Goal: Task Accomplishment & Management: Complete application form

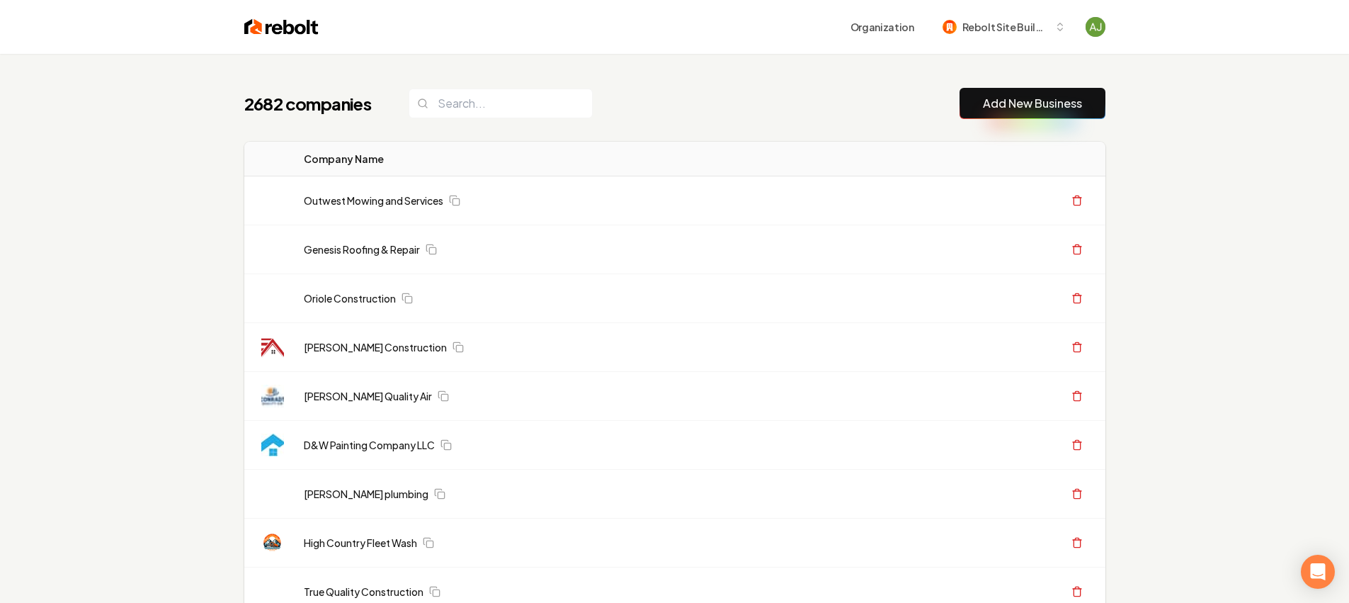
click at [1004, 110] on link "Add New Business" at bounding box center [1032, 103] width 99 height 17
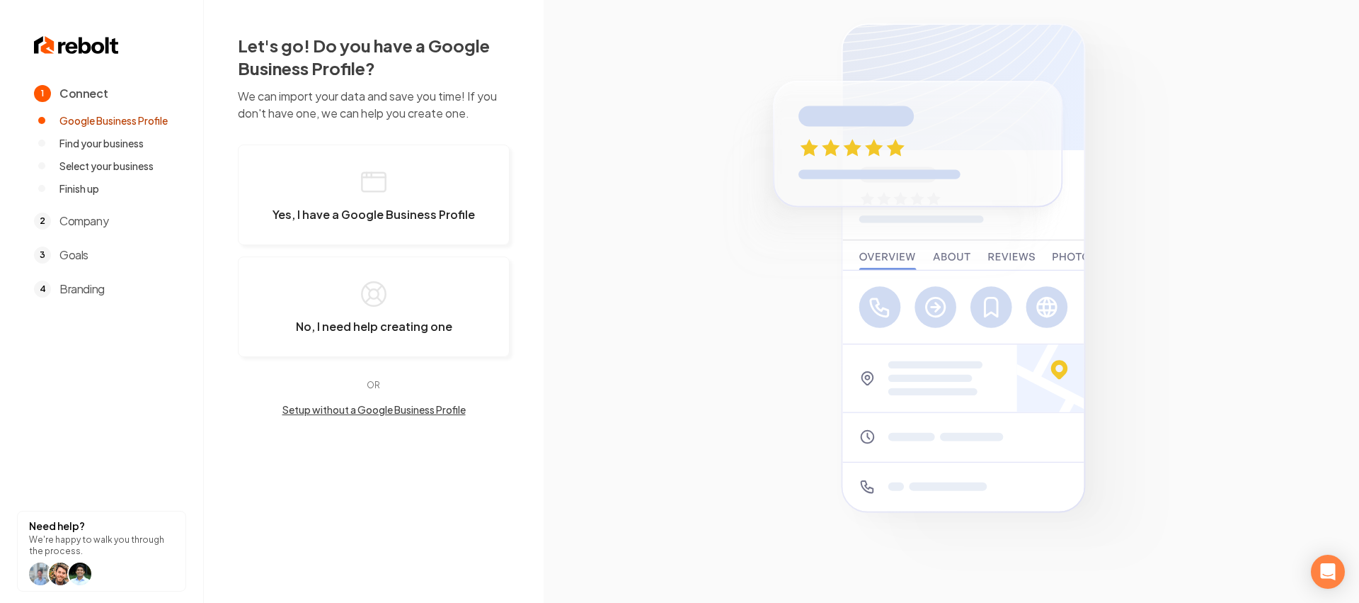
click at [470, 108] on p "We can import your data and save you time! If you don't have one, we can help y…" at bounding box center [374, 105] width 272 height 34
click at [420, 198] on button "Yes, I have a Google Business Profile" at bounding box center [374, 194] width 272 height 101
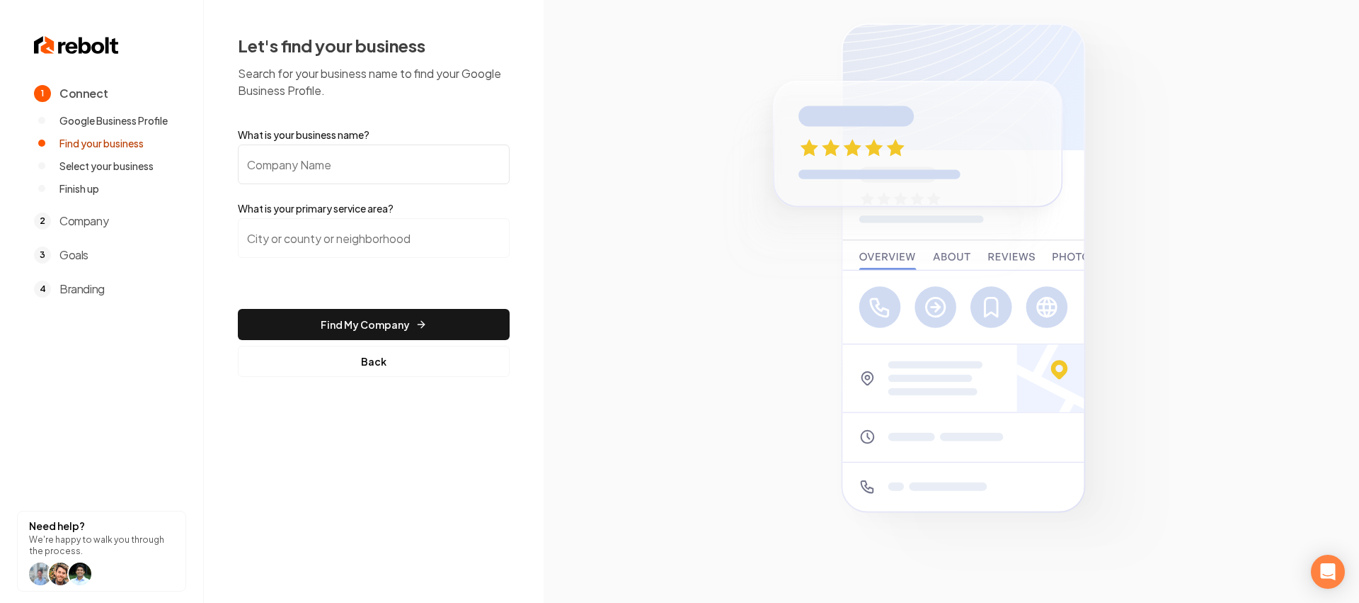
click at [409, 176] on input "What is your business name?" at bounding box center [374, 164] width 272 height 40
click at [392, 168] on input "DR Elect" at bounding box center [374, 164] width 272 height 40
type input "DR Electric Inc"
click at [421, 232] on input "search" at bounding box center [374, 238] width 272 height 40
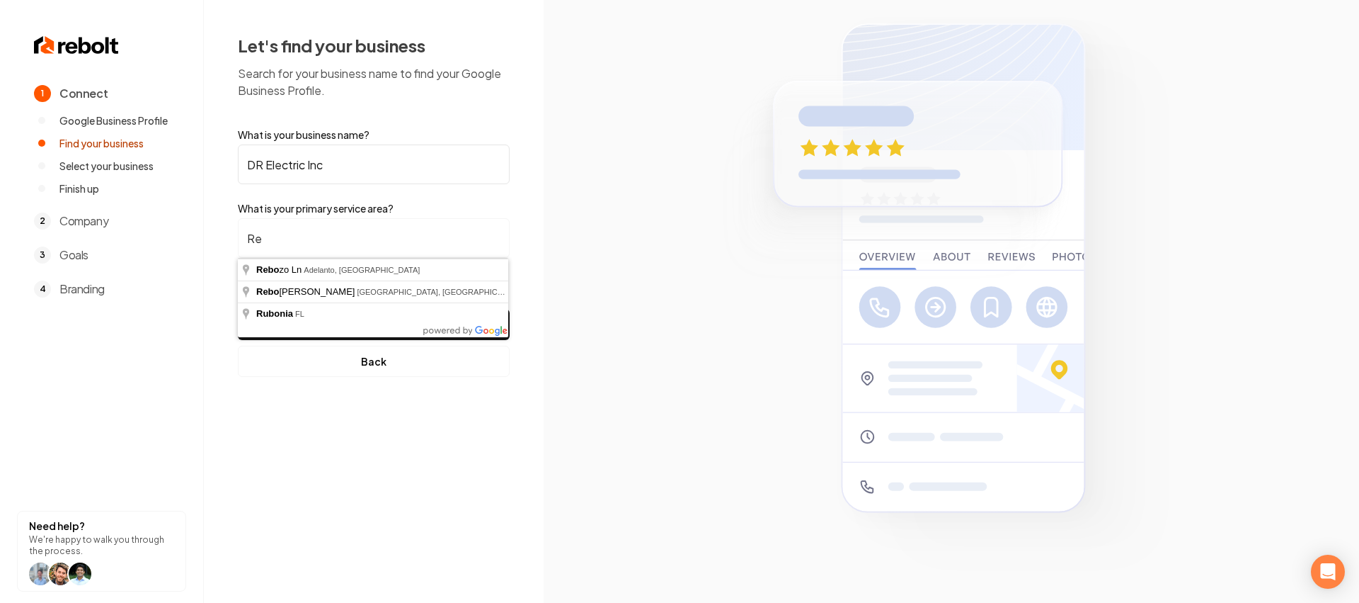
type input "R"
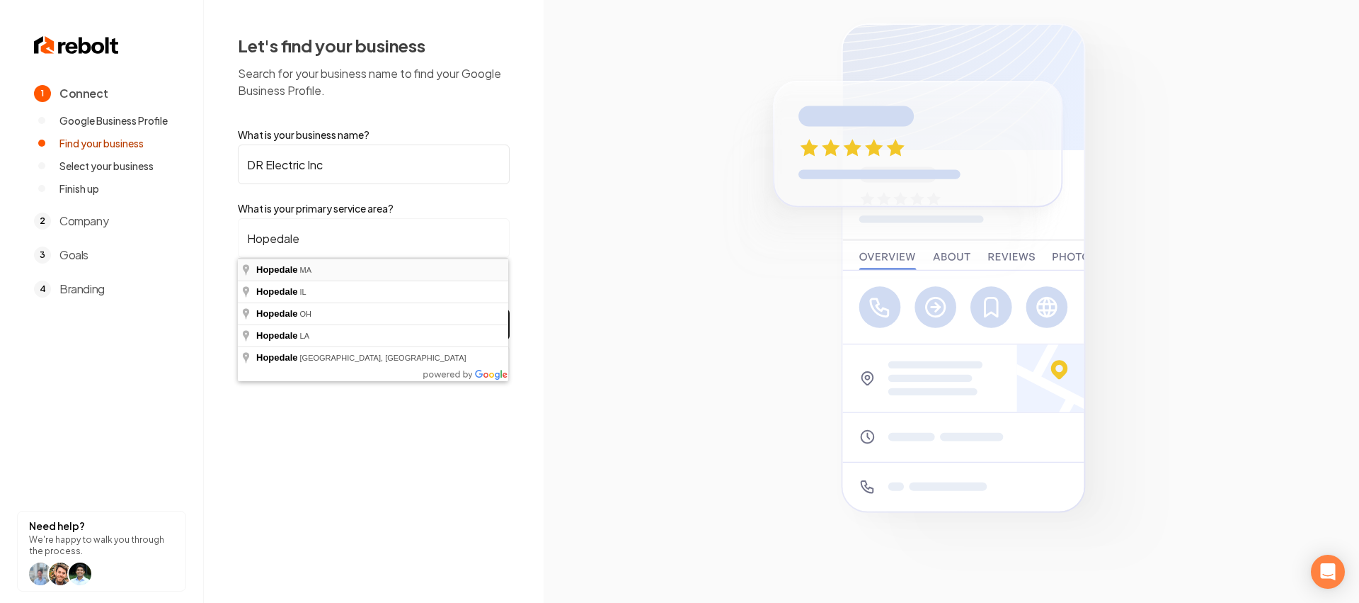
type input "[GEOGRAPHIC_DATA], [GEOGRAPHIC_DATA]"
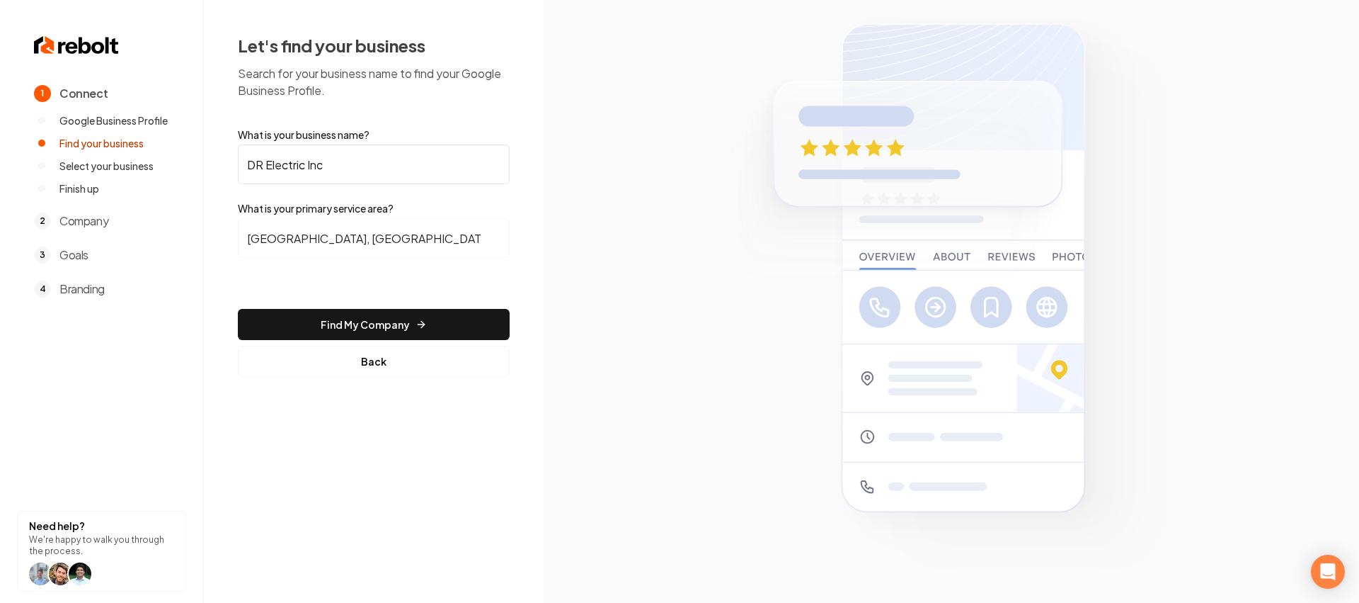
click at [427, 317] on button "Find My Company" at bounding box center [374, 324] width 272 height 31
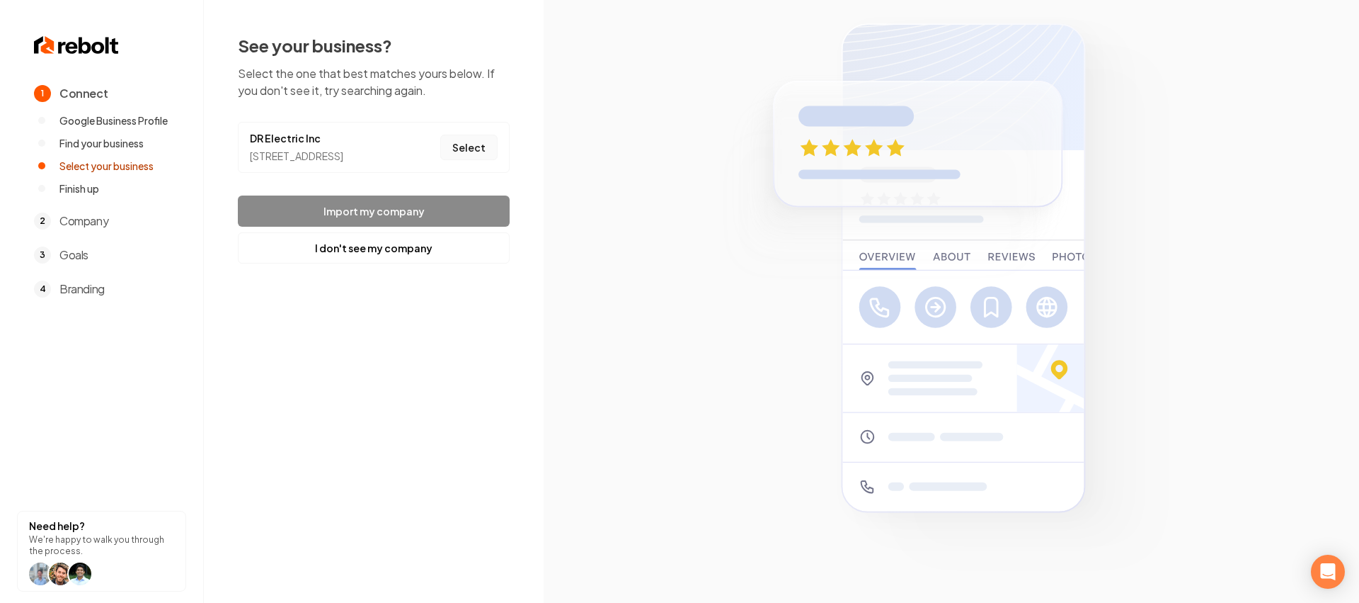
click at [481, 142] on button "Select" at bounding box center [468, 147] width 57 height 25
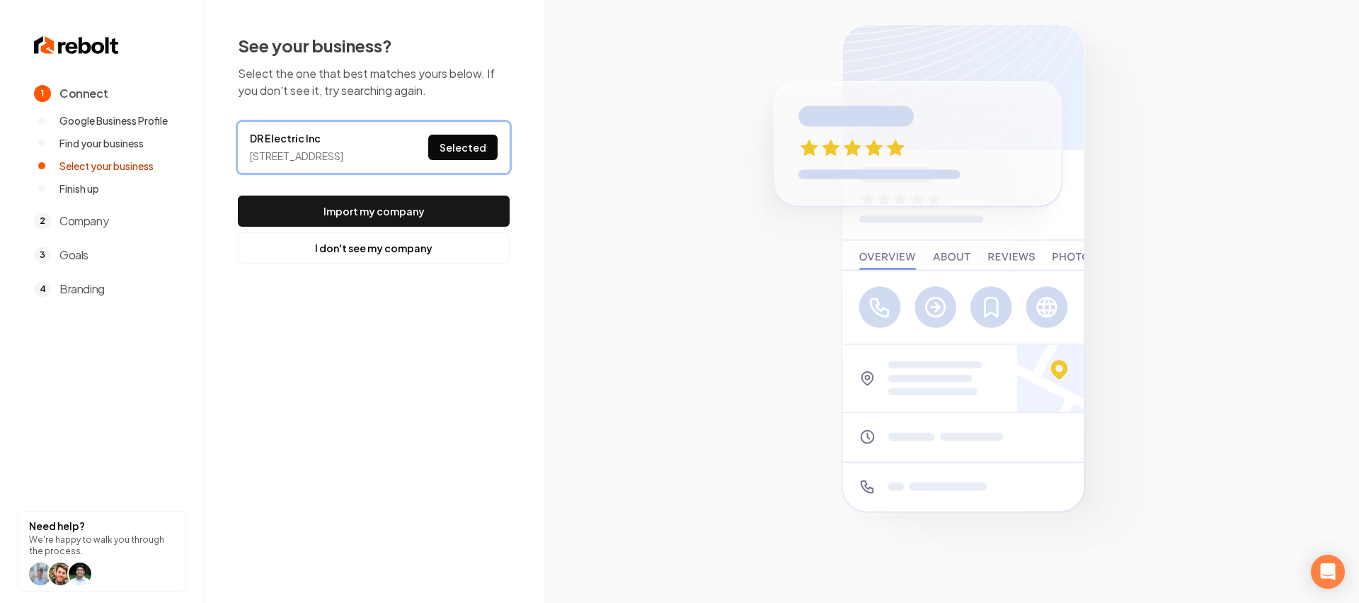
click at [430, 217] on button "Import my company" at bounding box center [374, 210] width 272 height 31
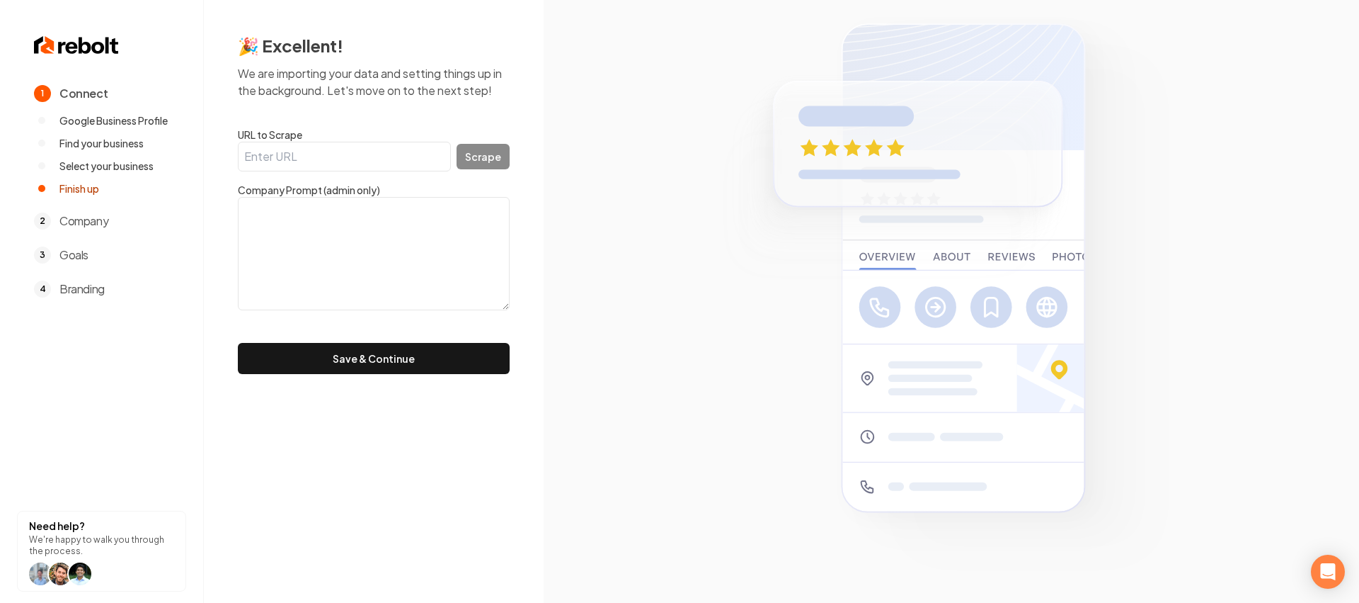
click at [362, 163] on input "URL to Scrape" at bounding box center [344, 157] width 213 height 30
paste input "[URL][DOMAIN_NAME]"
type input "[URL][DOMAIN_NAME]"
click at [505, 160] on button "Scrape" at bounding box center [483, 156] width 53 height 25
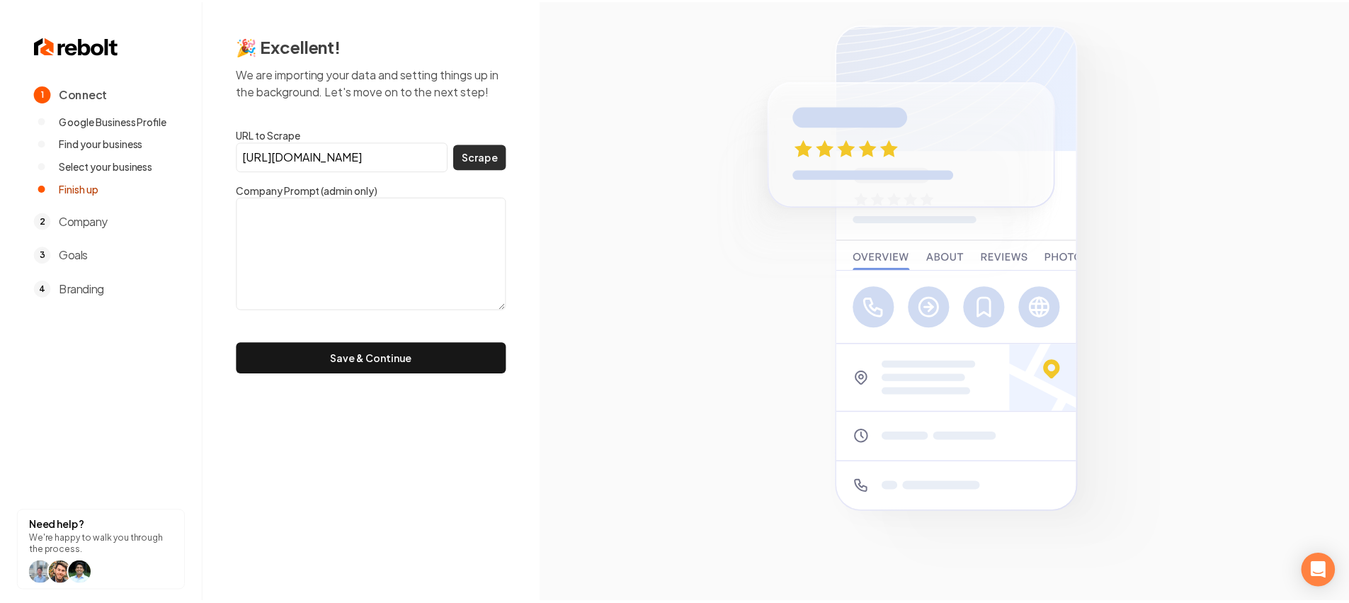
scroll to position [0, 0]
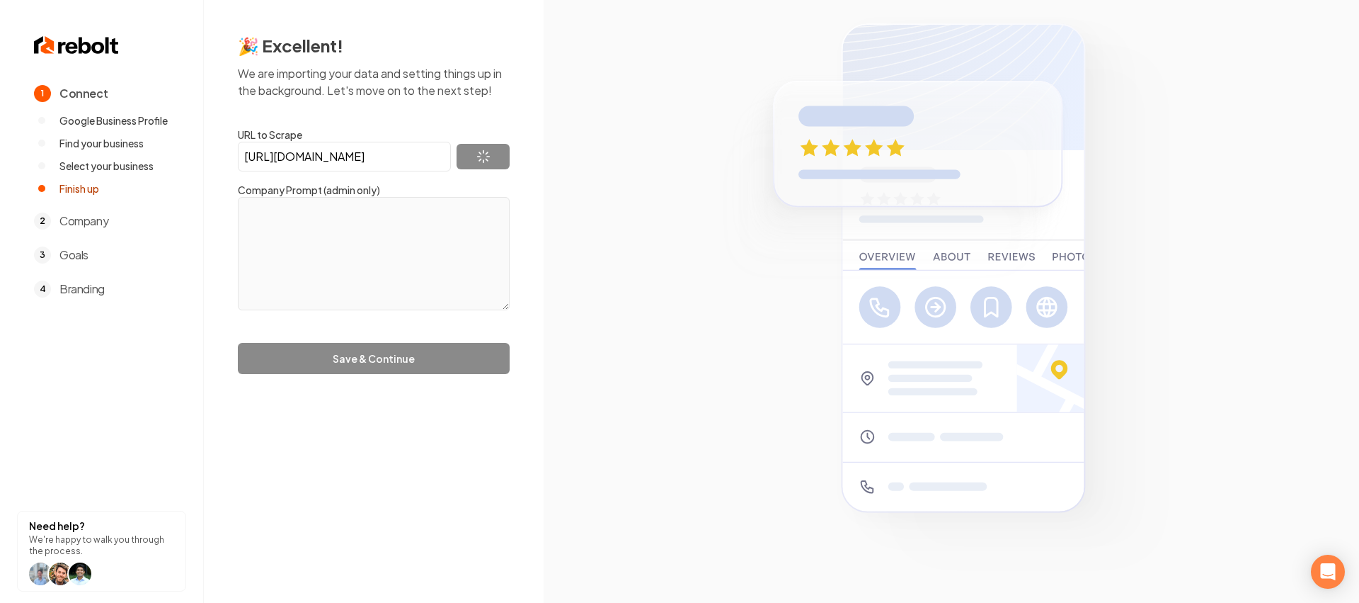
type textarea "Our systems have detected unusual traffic from your computer network. This page…"
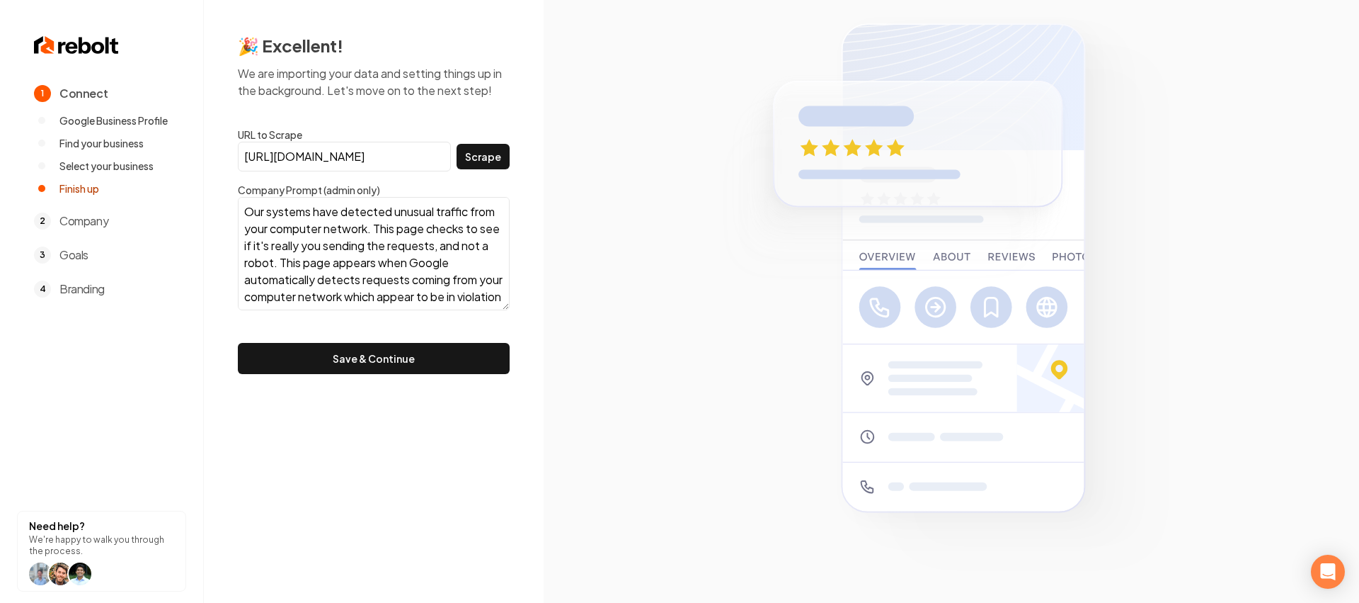
click at [414, 337] on form "URL to Scrape [URL][DOMAIN_NAME] Scrape Company Prompt (admin only) Save & Cont…" at bounding box center [374, 250] width 272 height 246
click at [411, 352] on button "Save & Continue" at bounding box center [374, 358] width 272 height 31
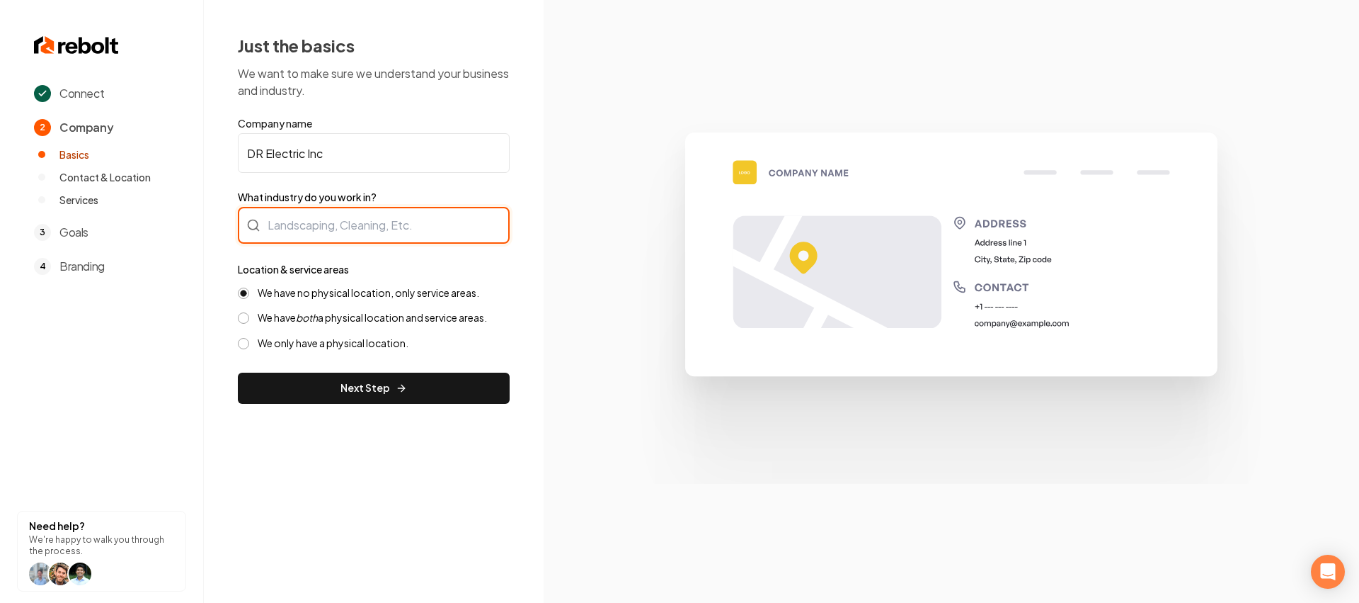
click at [367, 212] on div at bounding box center [374, 225] width 272 height 37
type input "Electrician"
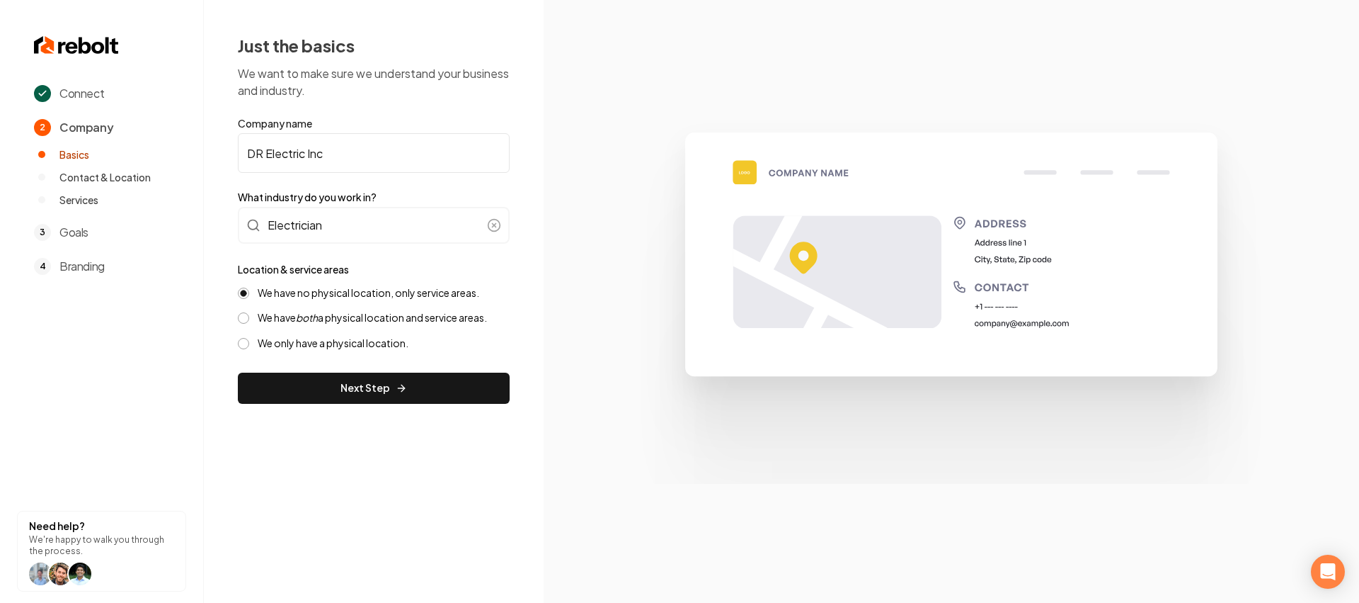
click at [321, 366] on form "Company name DR Electric Inc What industry do you work in? Electrician Location…" at bounding box center [374, 259] width 272 height 287
click at [318, 372] on button "Next Step" at bounding box center [374, 387] width 272 height 31
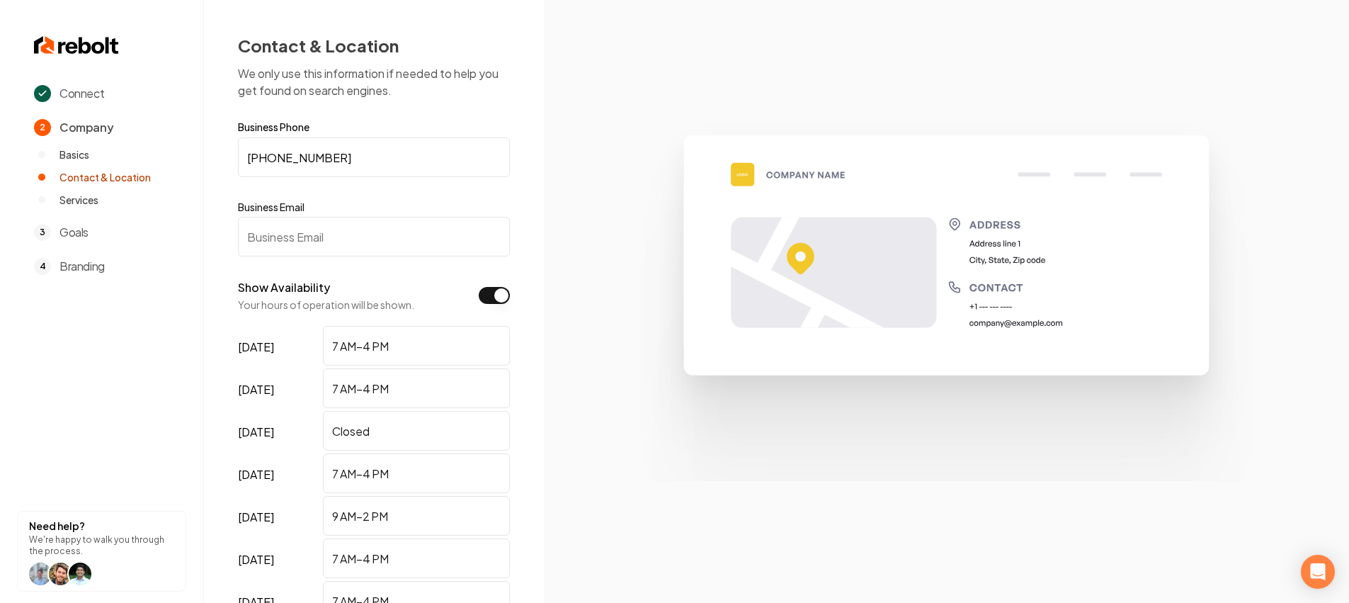
click at [354, 247] on input "Business Email" at bounding box center [374, 237] width 272 height 40
paste input "[EMAIL_ADDRESS][DOMAIN_NAME]"
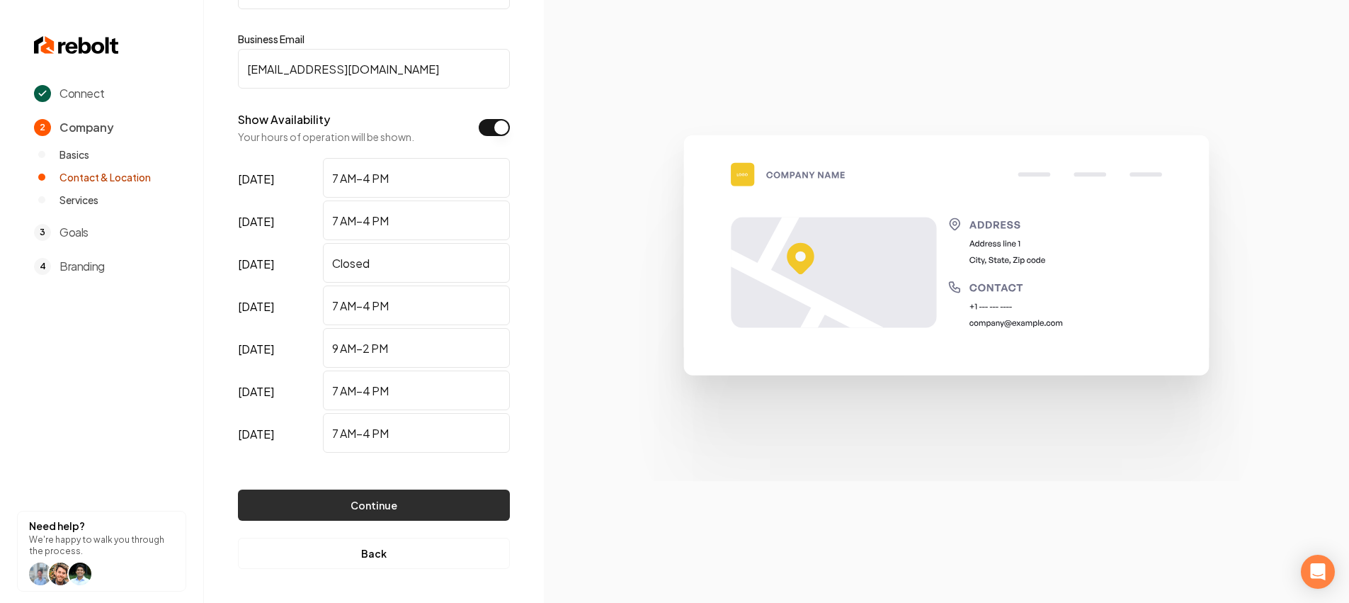
type input "[EMAIL_ADDRESS][DOMAIN_NAME]"
click at [438, 513] on button "Continue" at bounding box center [374, 504] width 272 height 31
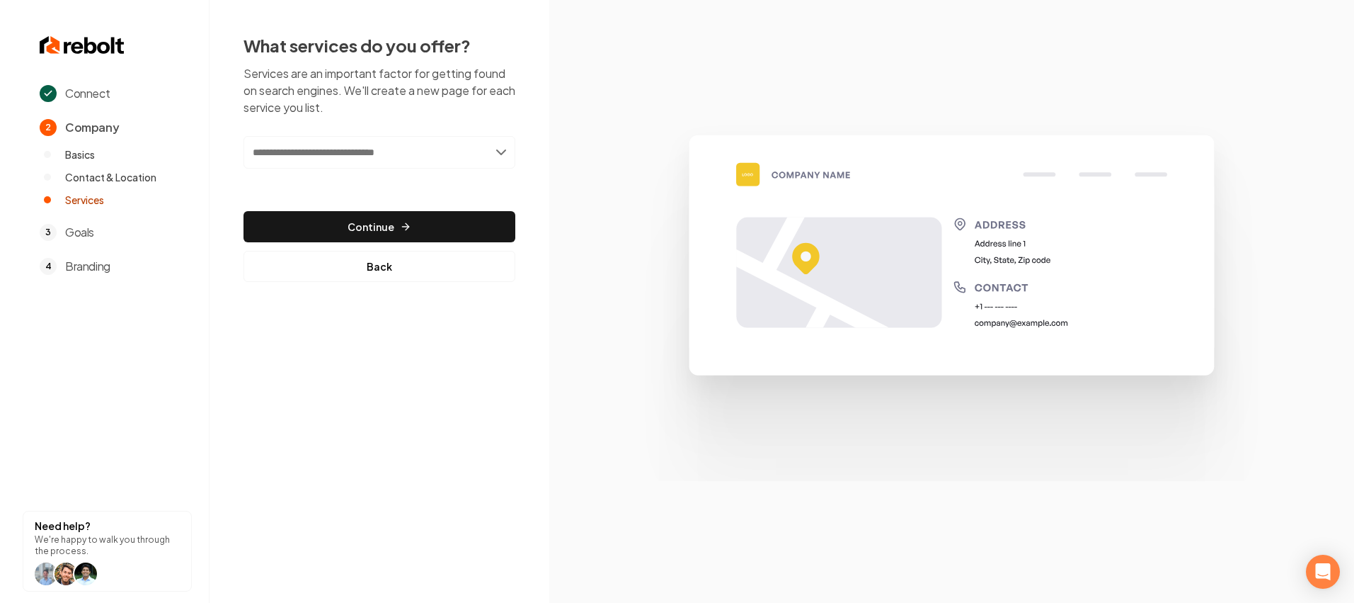
scroll to position [0, 0]
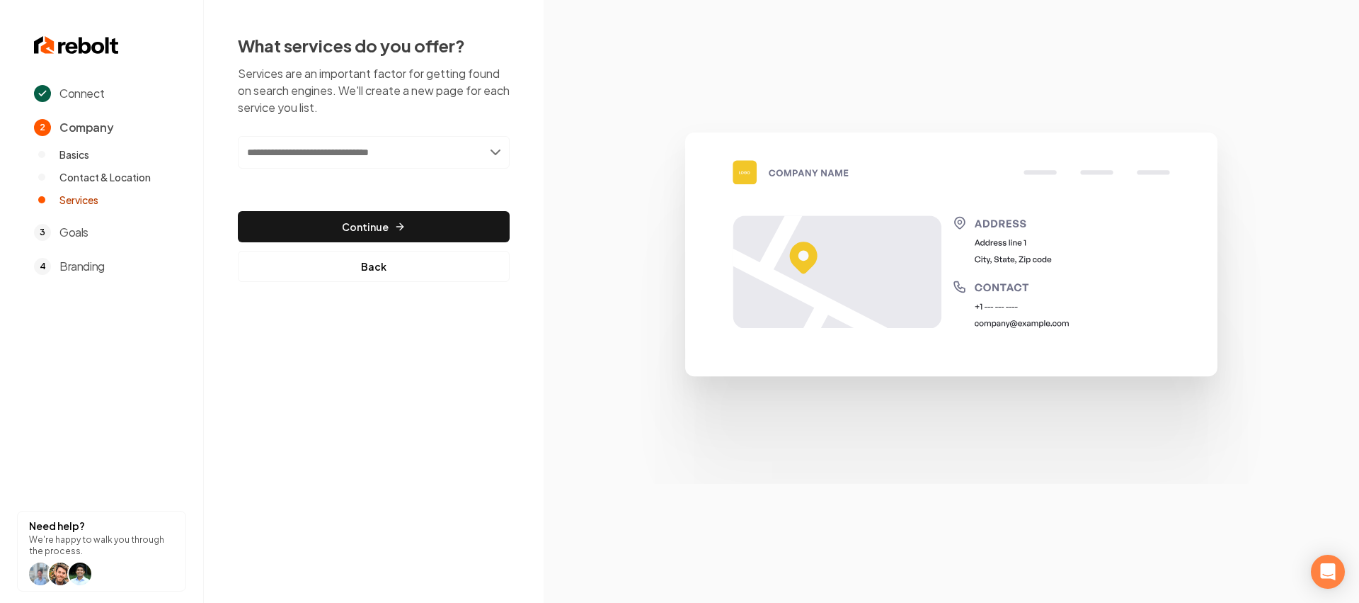
click at [368, 156] on input "text" at bounding box center [374, 152] width 272 height 33
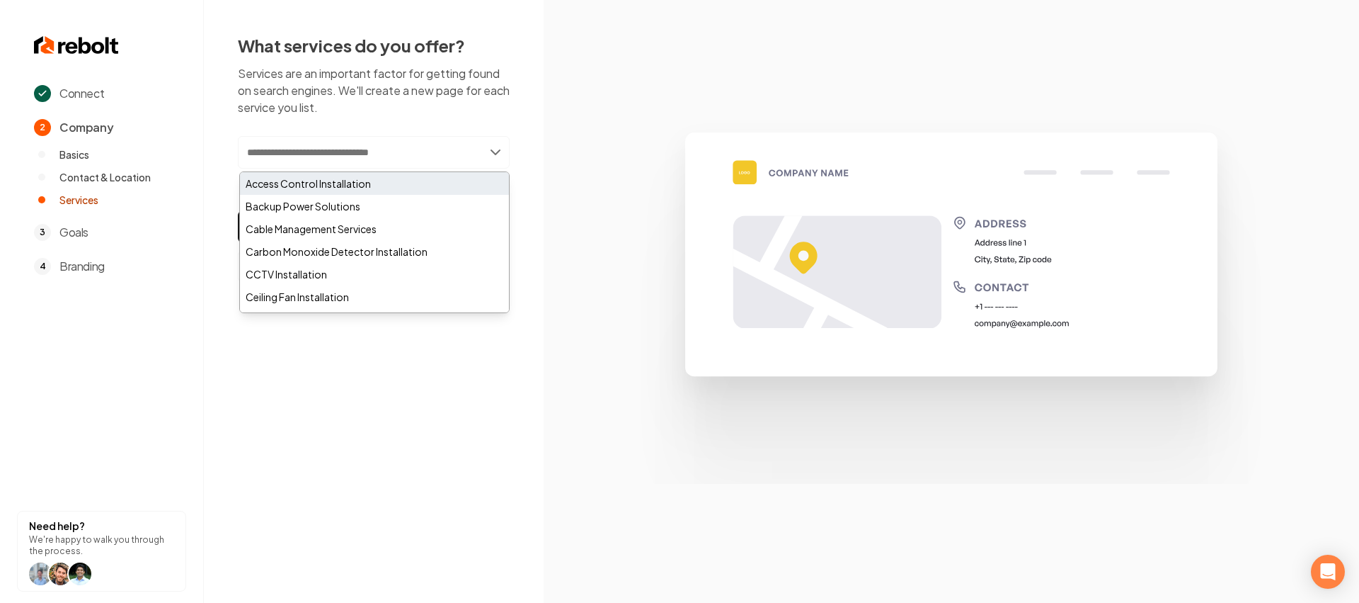
click at [335, 188] on div "Access Control Installation" at bounding box center [374, 183] width 269 height 23
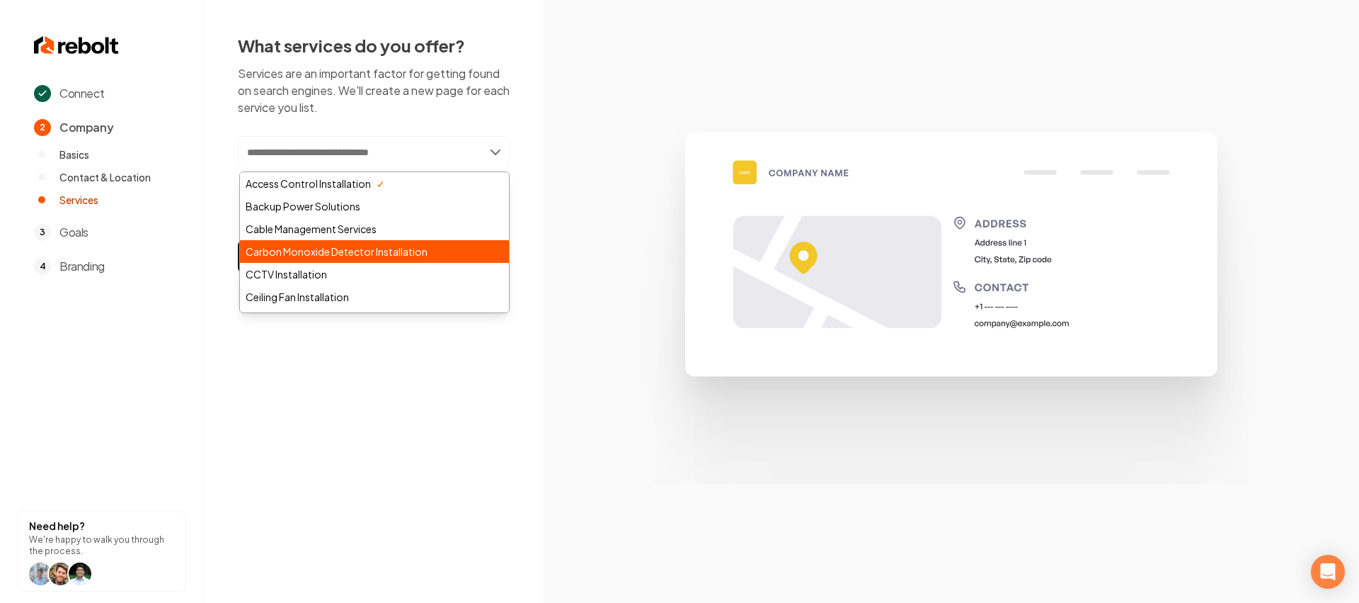
click at [307, 244] on div "Carbon Monoxide Detector Installation" at bounding box center [374, 251] width 269 height 23
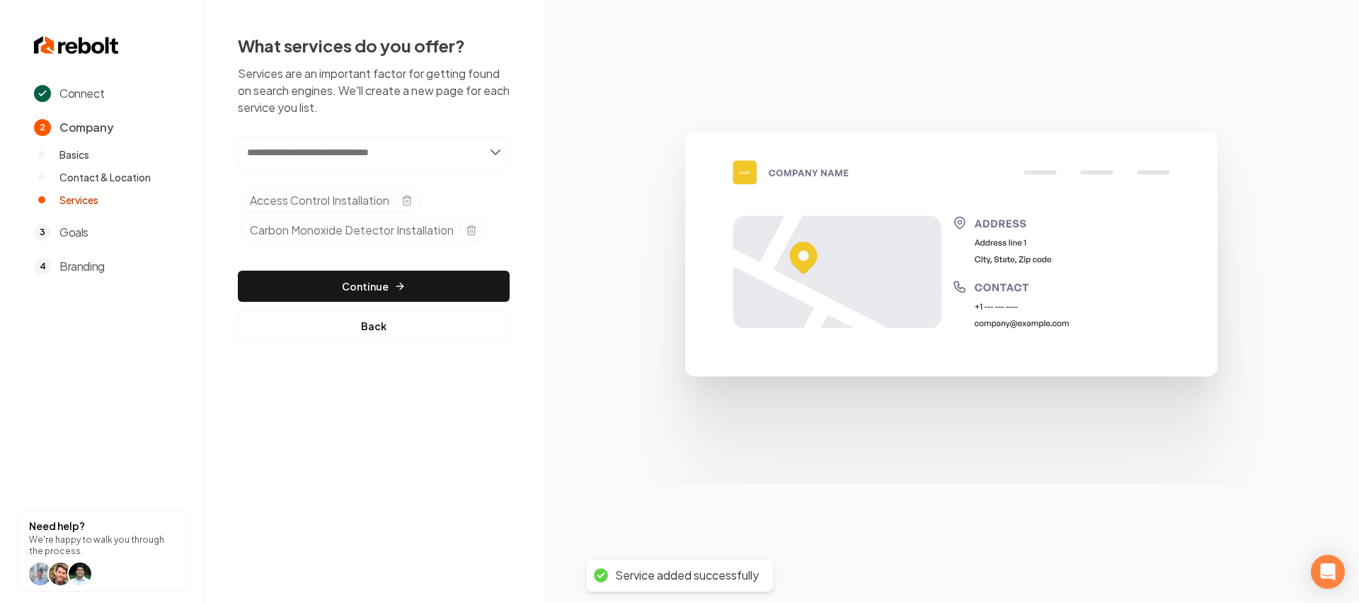
click at [366, 150] on input "text" at bounding box center [374, 152] width 272 height 33
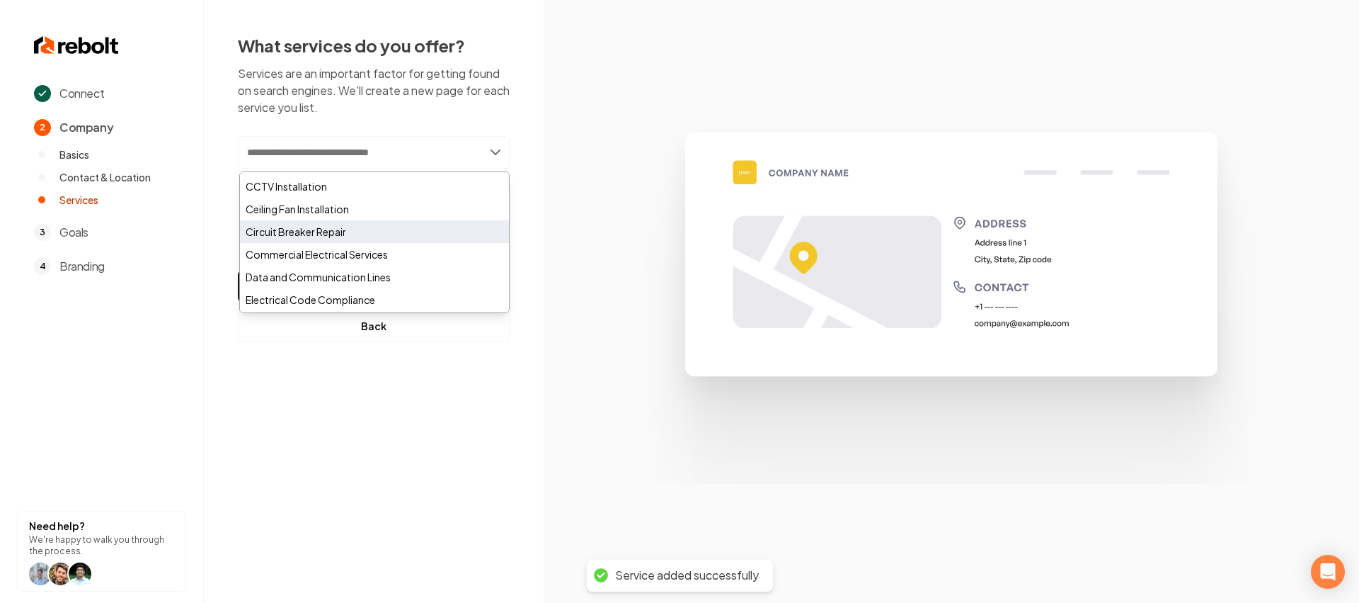
scroll to position [89, 0]
click at [303, 234] on div "Circuit Breaker Repair" at bounding box center [374, 230] width 269 height 23
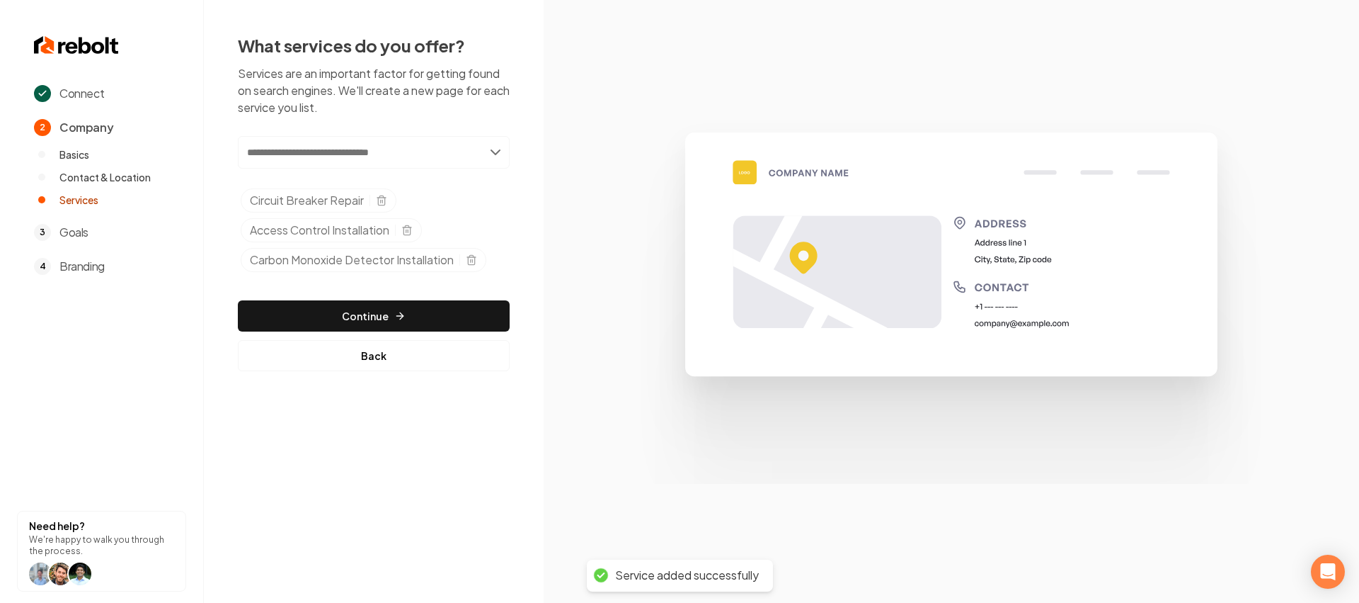
click at [367, 152] on input "text" at bounding box center [374, 152] width 272 height 33
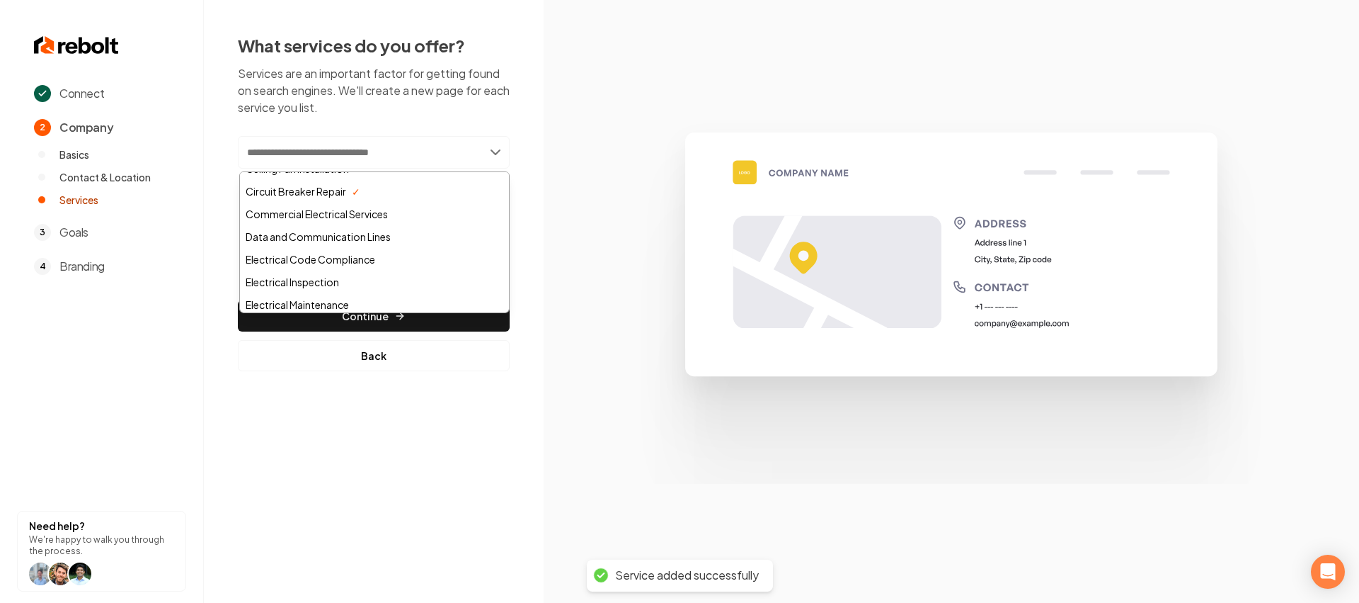
scroll to position [315, 0]
click at [326, 265] on div "Electrical Troubleshooting" at bounding box center [374, 276] width 269 height 23
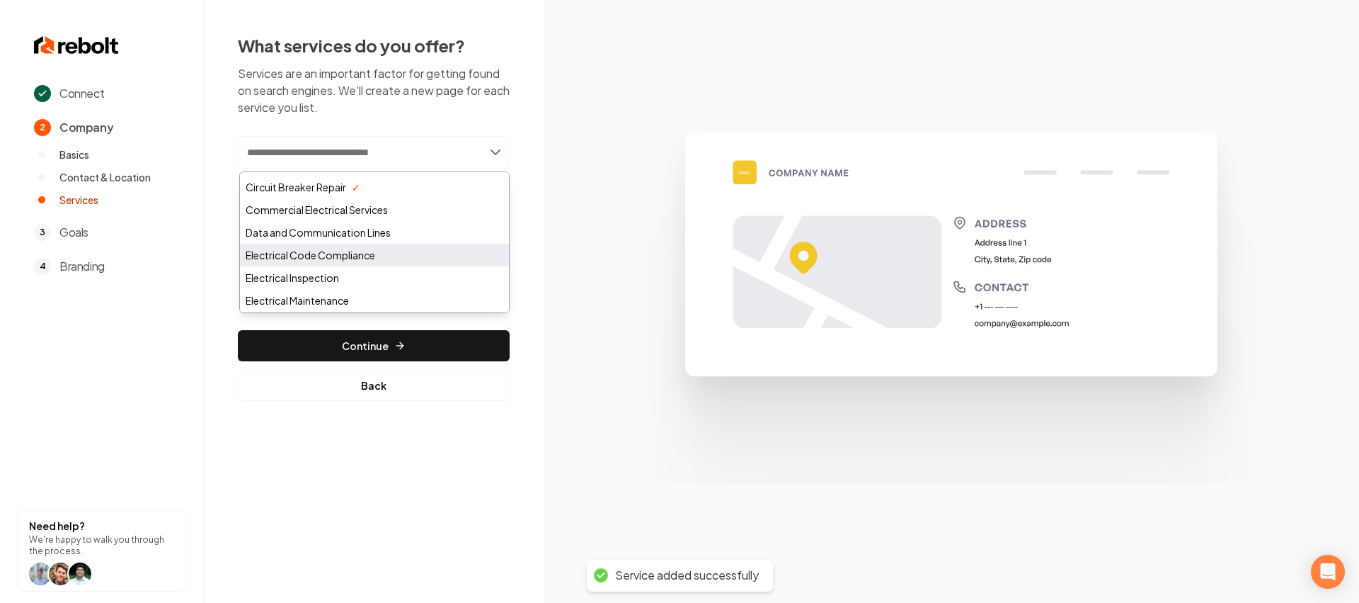
scroll to position [135, 0]
click at [325, 255] on div "Electrical Code Compliance" at bounding box center [374, 252] width 269 height 23
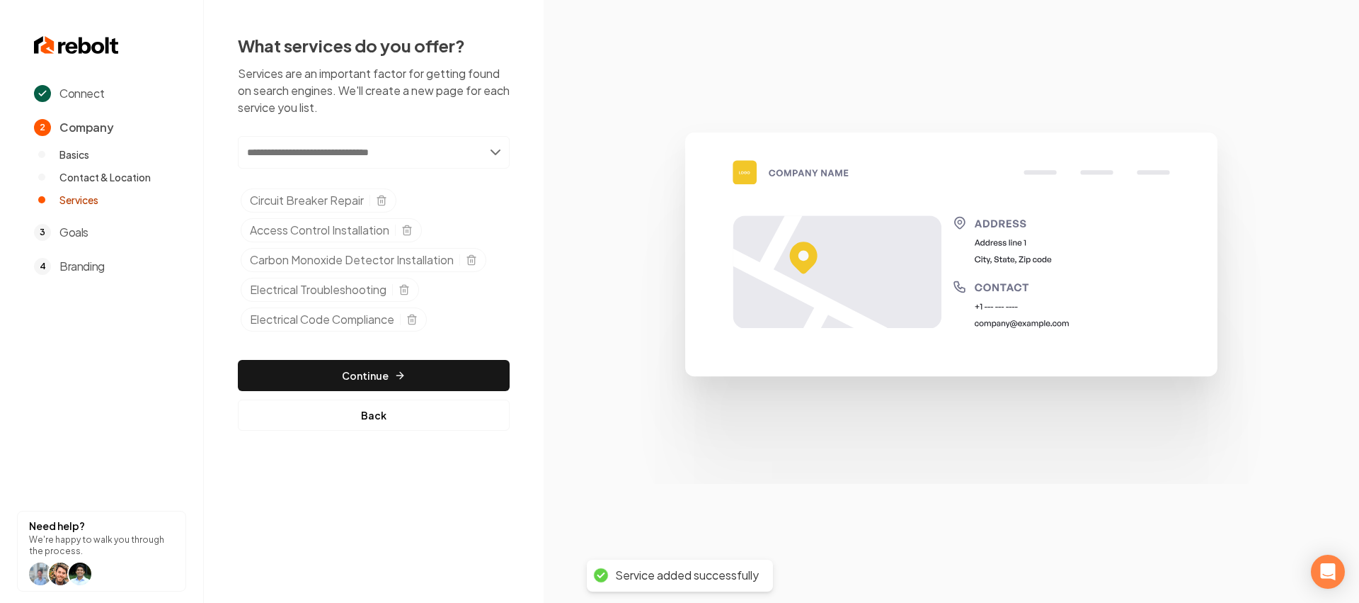
click at [389, 144] on input "text" at bounding box center [374, 152] width 272 height 33
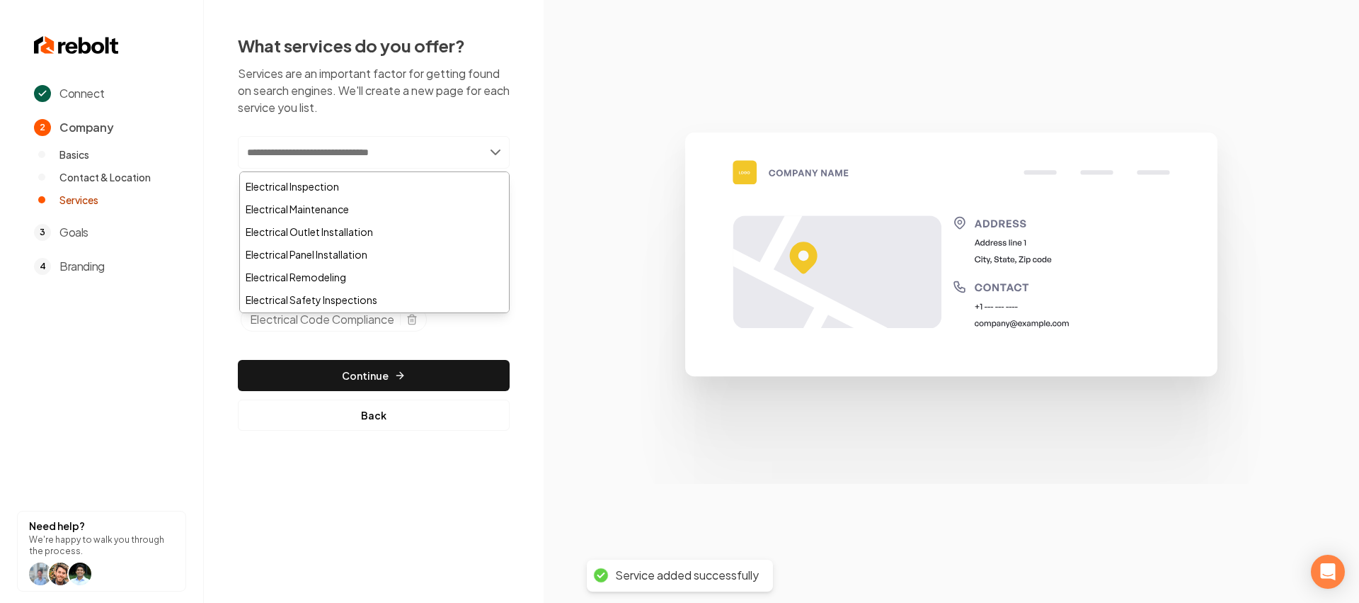
scroll to position [486, 0]
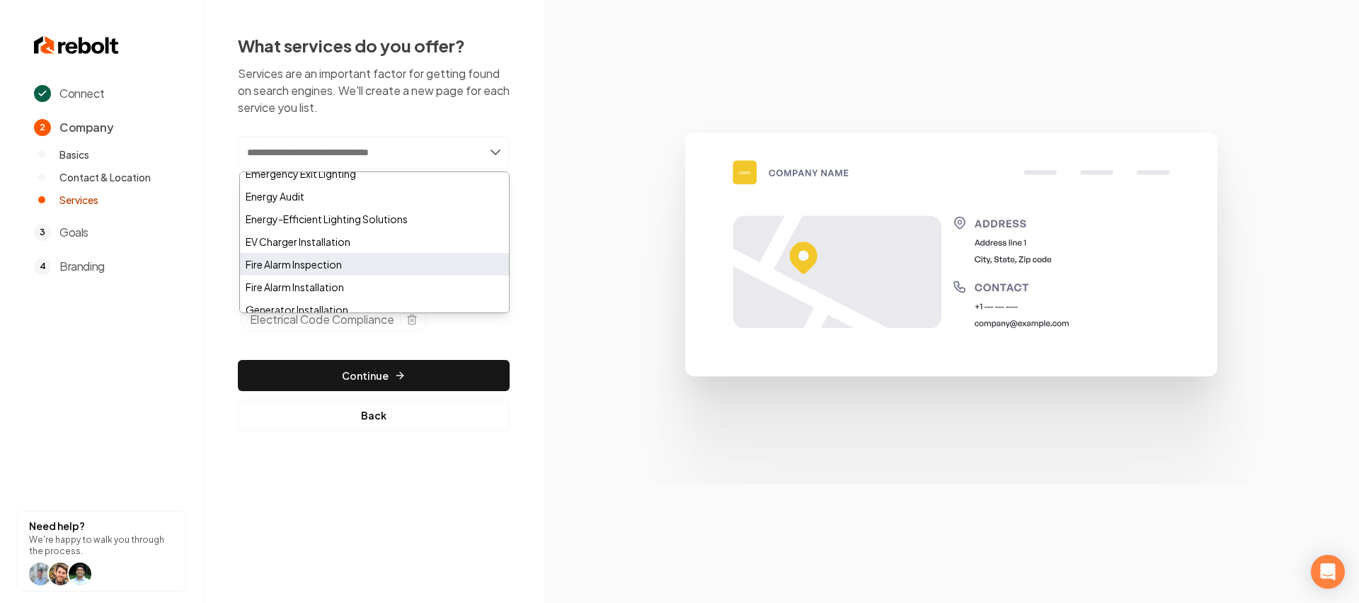
click at [317, 259] on div "Fire Alarm Inspection" at bounding box center [374, 264] width 269 height 23
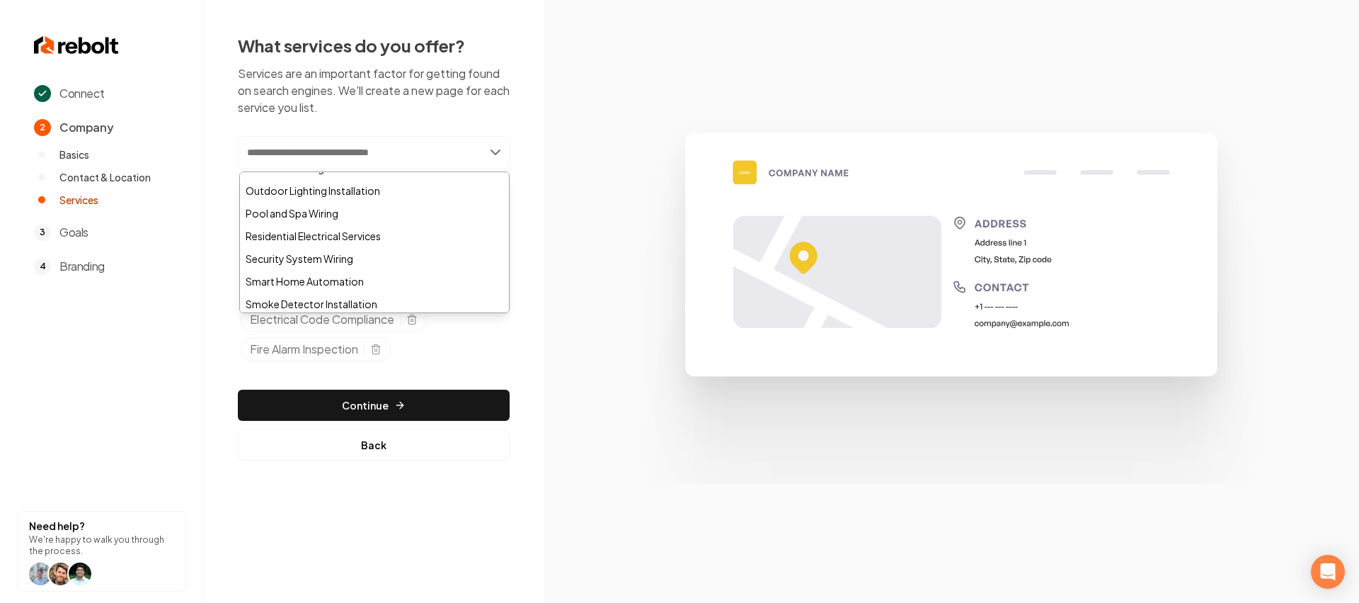
scroll to position [993, 0]
click at [346, 296] on div "Underground Wiring" at bounding box center [374, 301] width 269 height 23
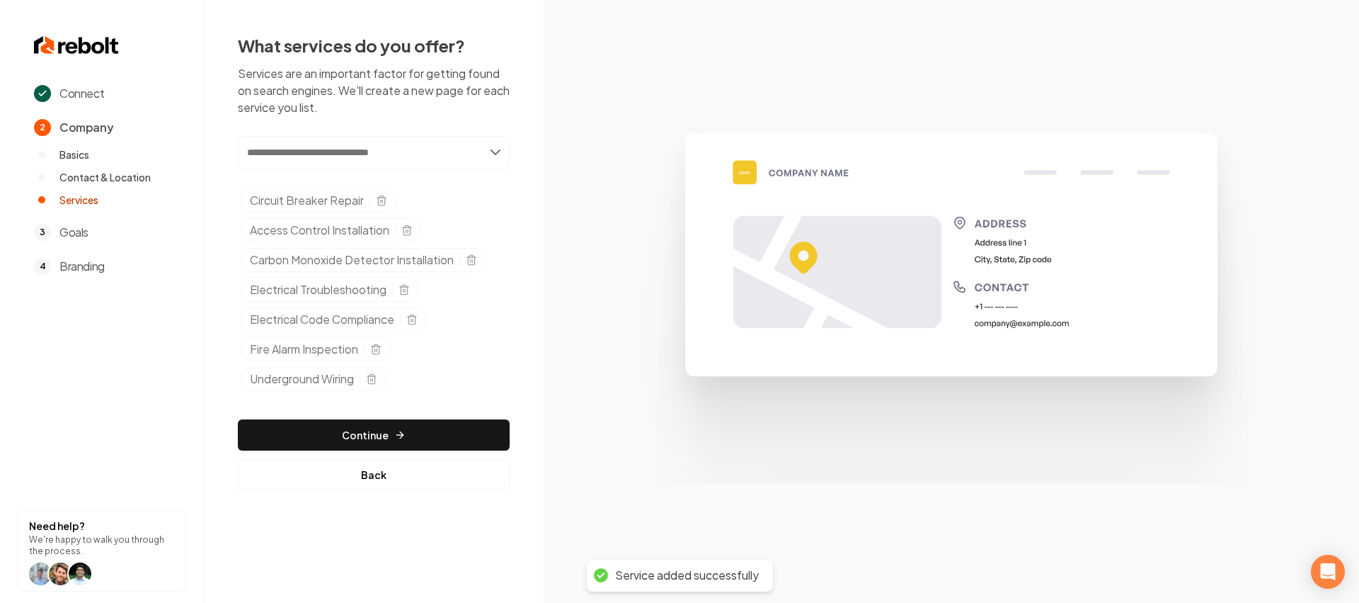
click at [397, 147] on input "text" at bounding box center [374, 152] width 272 height 33
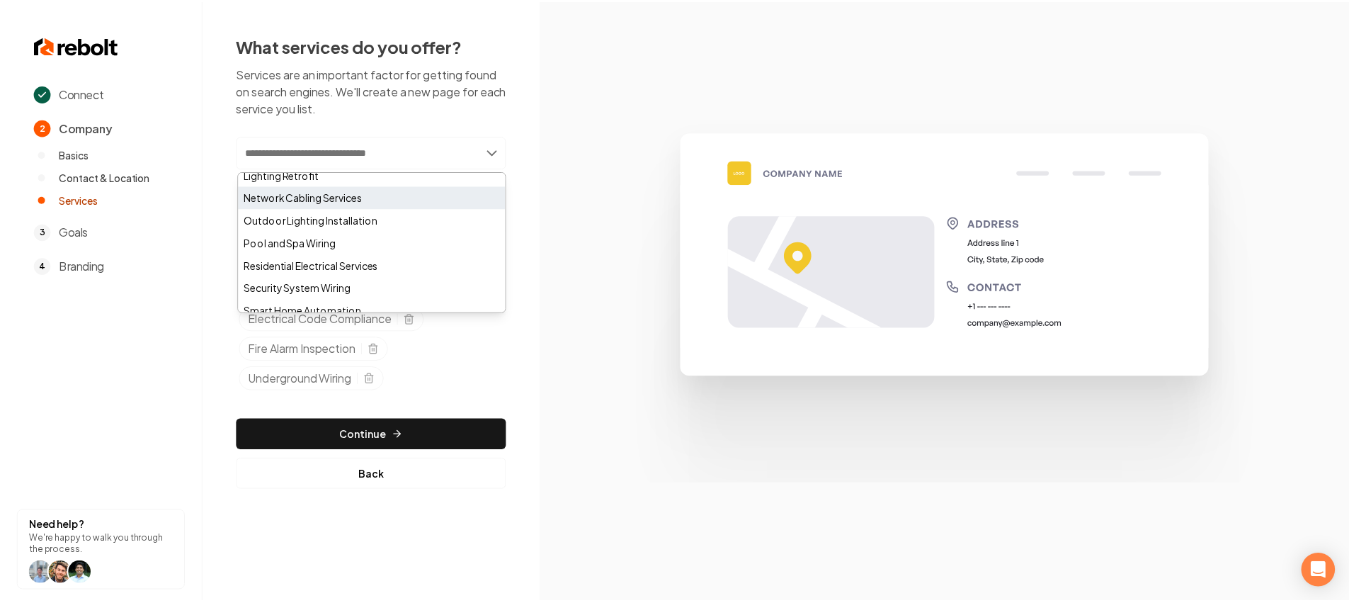
scroll to position [818, 0]
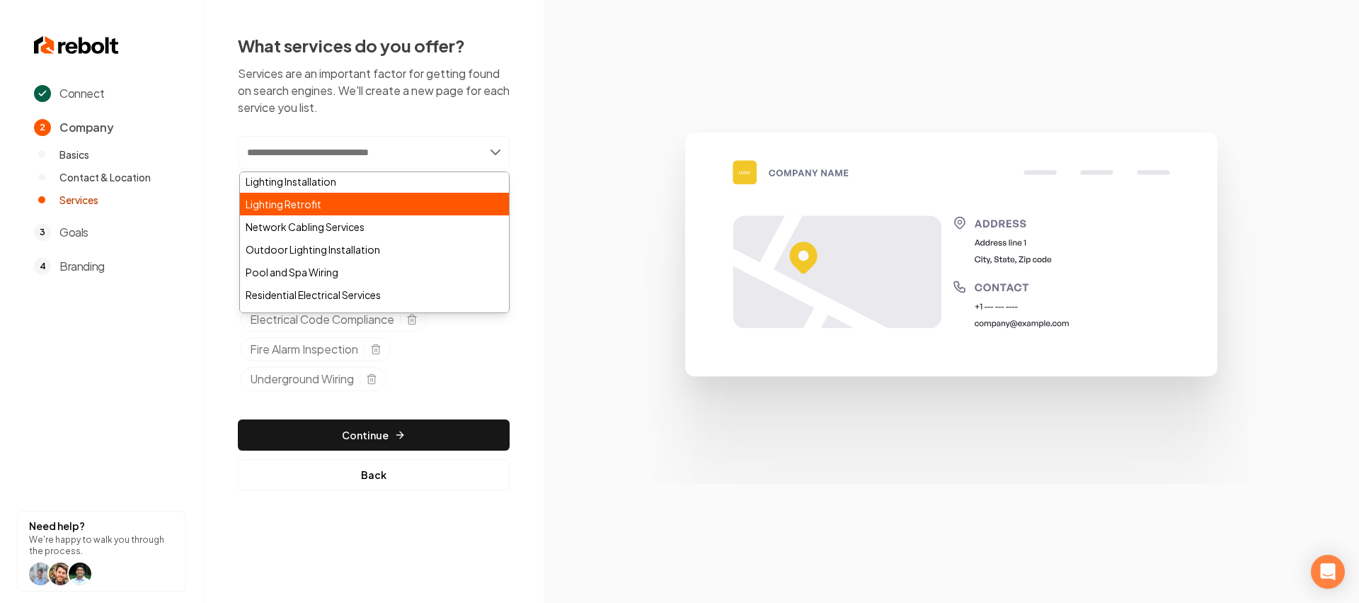
click at [340, 207] on div "Lighting Retrofit" at bounding box center [374, 204] width 269 height 23
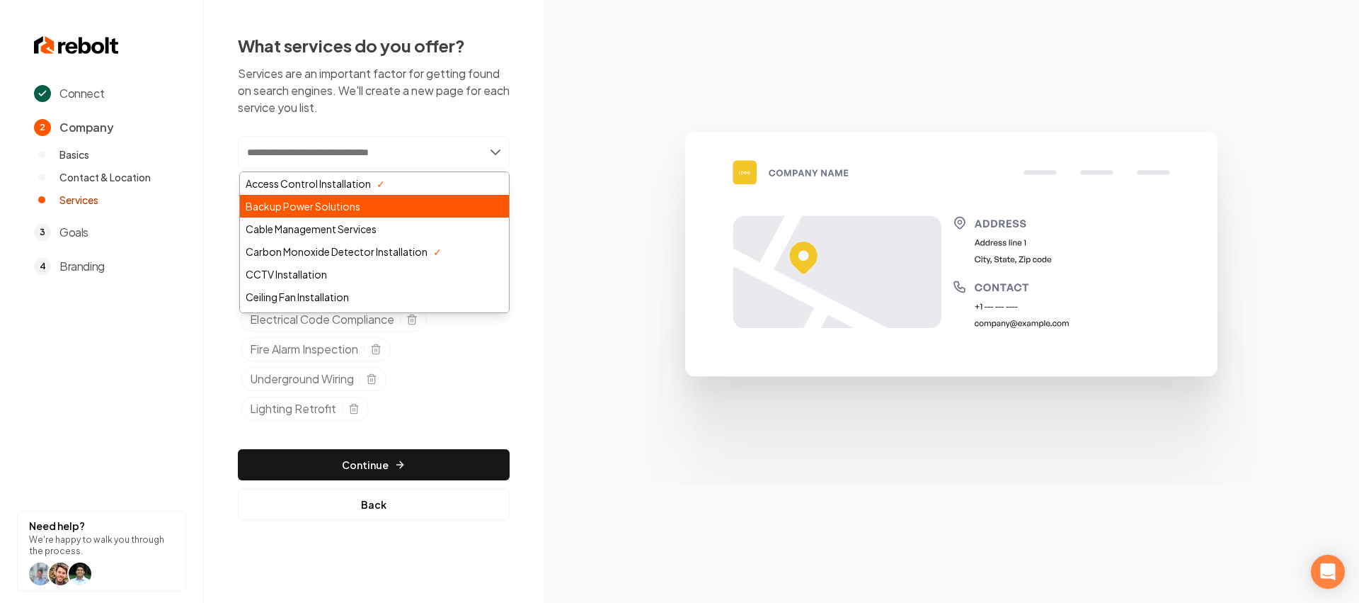
click at [321, 210] on div "Backup Power Solutions" at bounding box center [374, 206] width 269 height 23
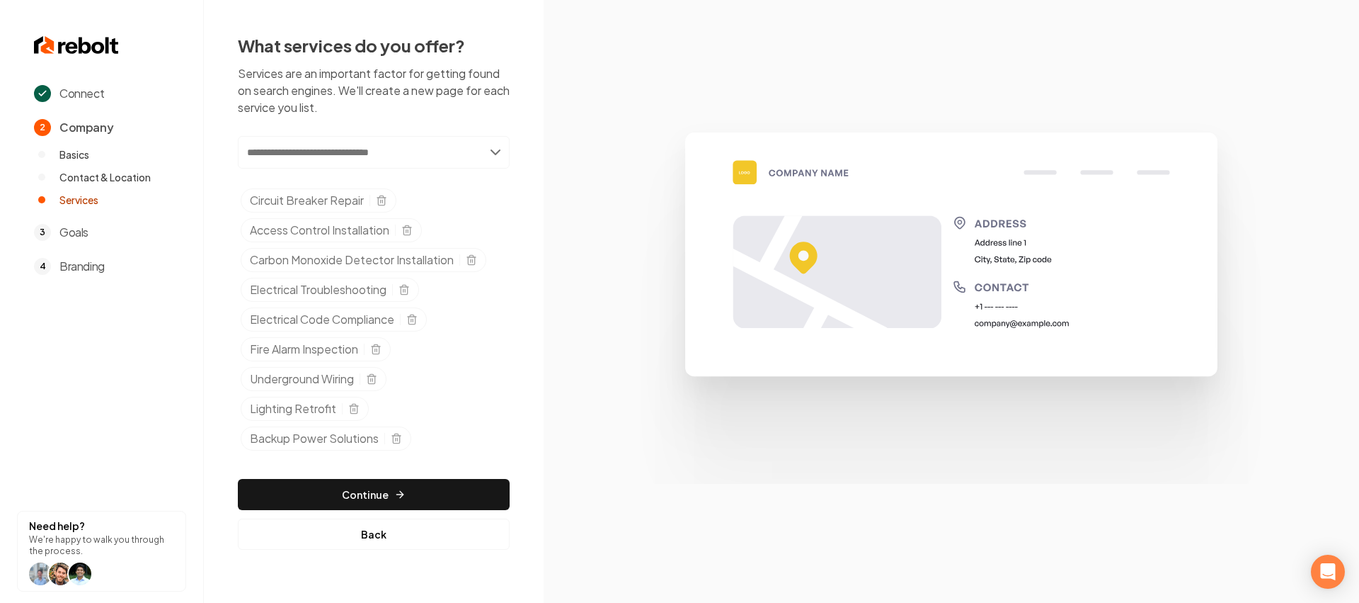
click at [428, 474] on div "Add new or select from suggestions Select a service Circuit Breaker Repair Acce…" at bounding box center [374, 343] width 272 height 414
click at [428, 494] on button "Continue" at bounding box center [374, 494] width 272 height 31
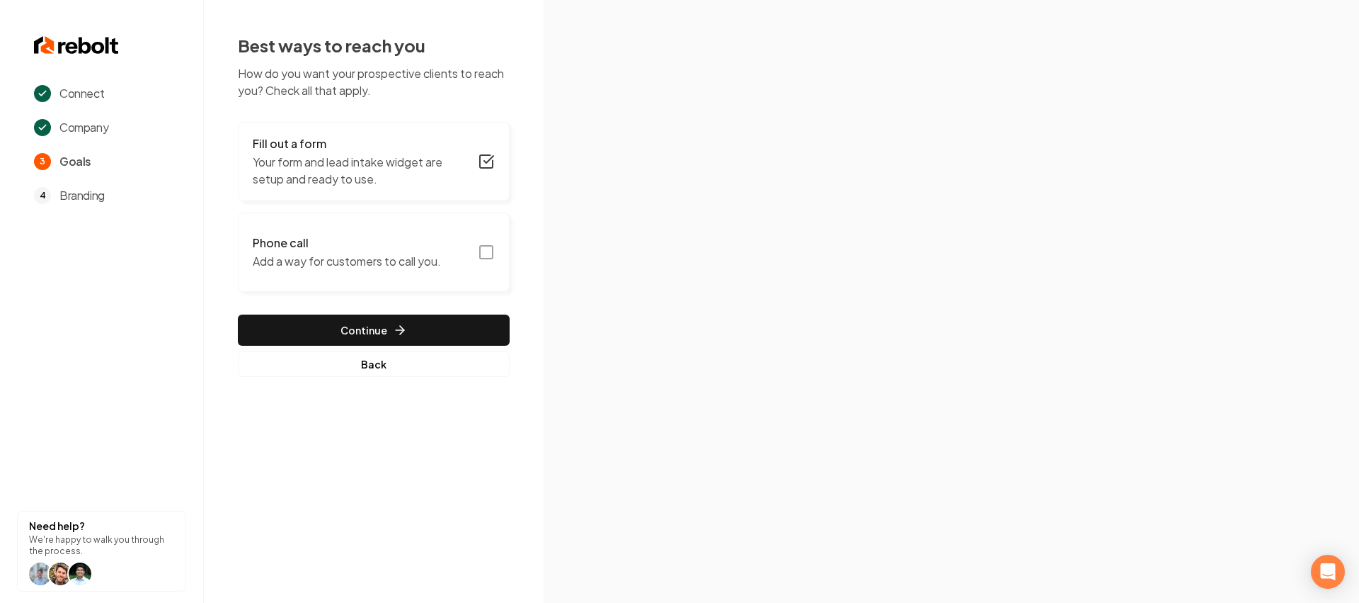
click at [484, 251] on icon "button" at bounding box center [486, 252] width 17 height 17
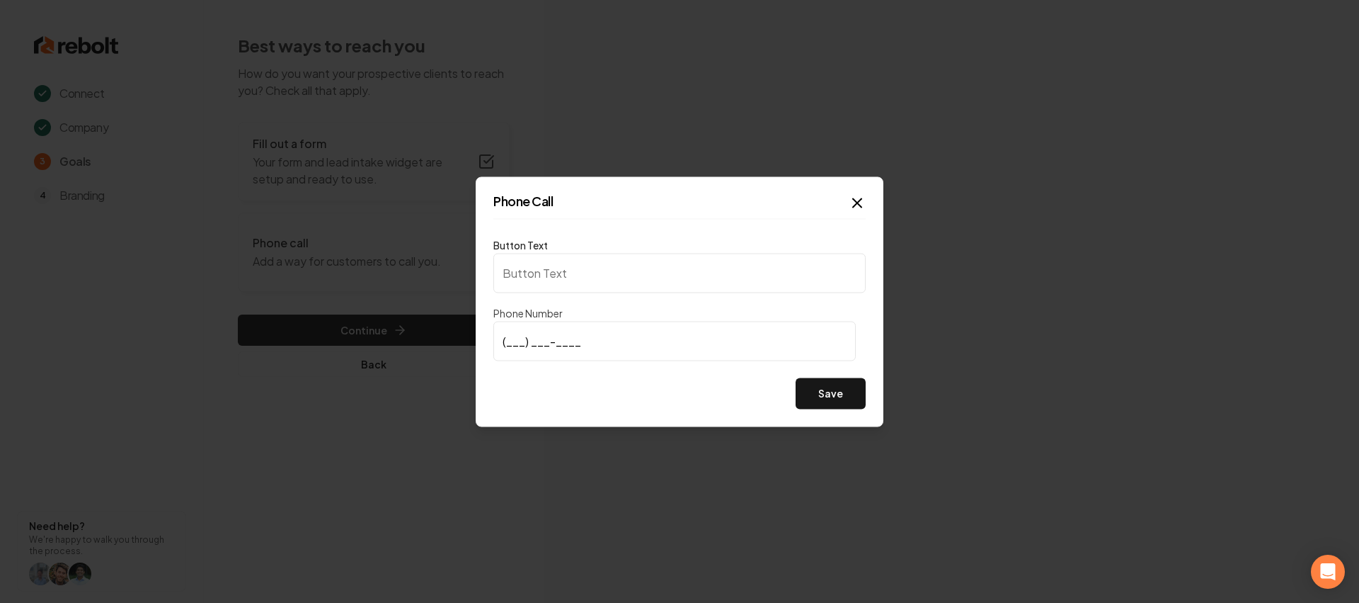
type input "Call us"
type input "[PHONE_NUMBER]"
click at [828, 378] on button "Save" at bounding box center [831, 392] width 70 height 31
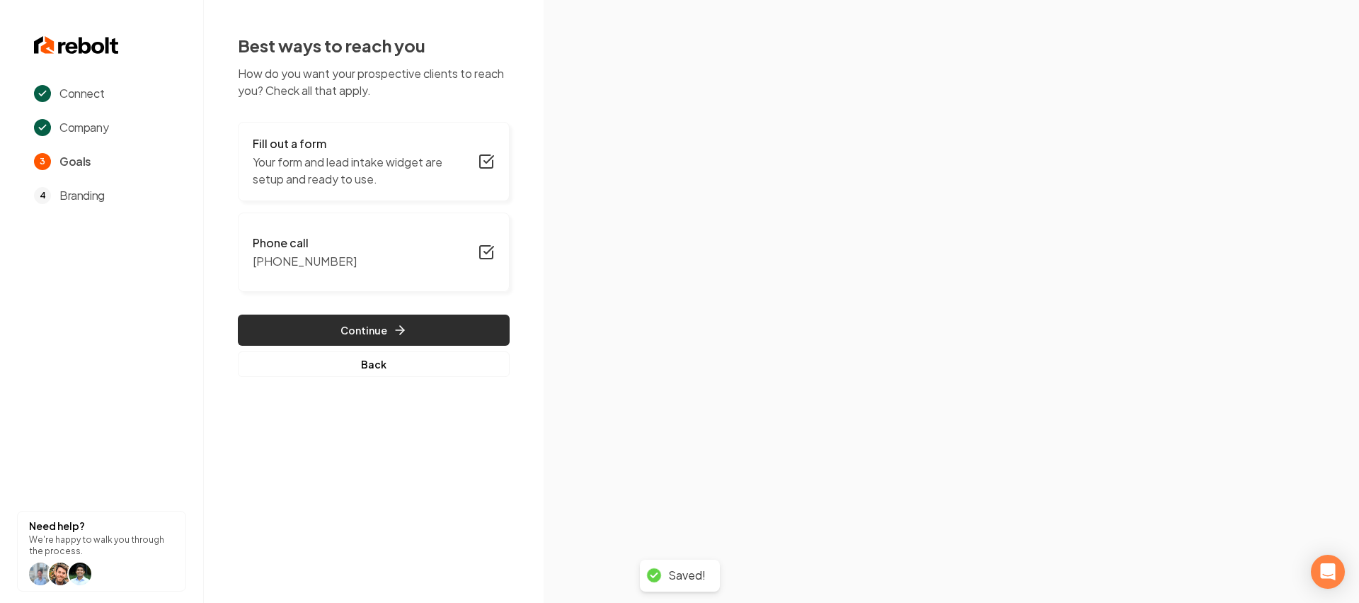
click at [371, 329] on button "Continue" at bounding box center [374, 329] width 272 height 31
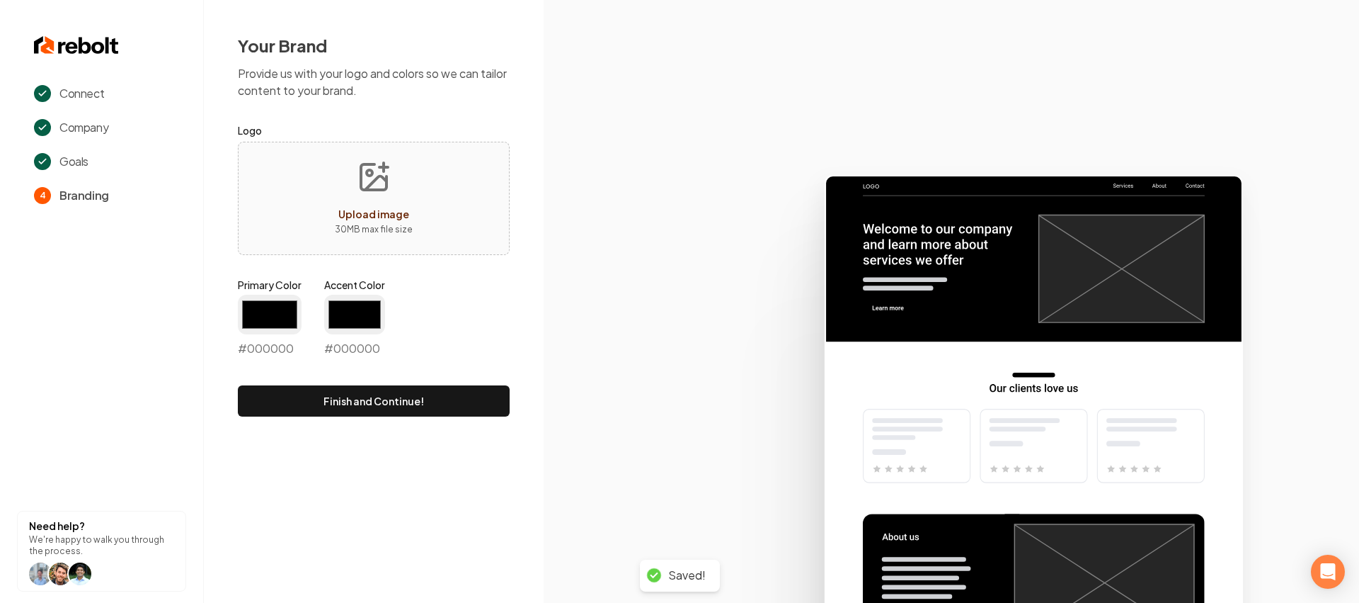
type input "#194d33"
type input "#70be00"
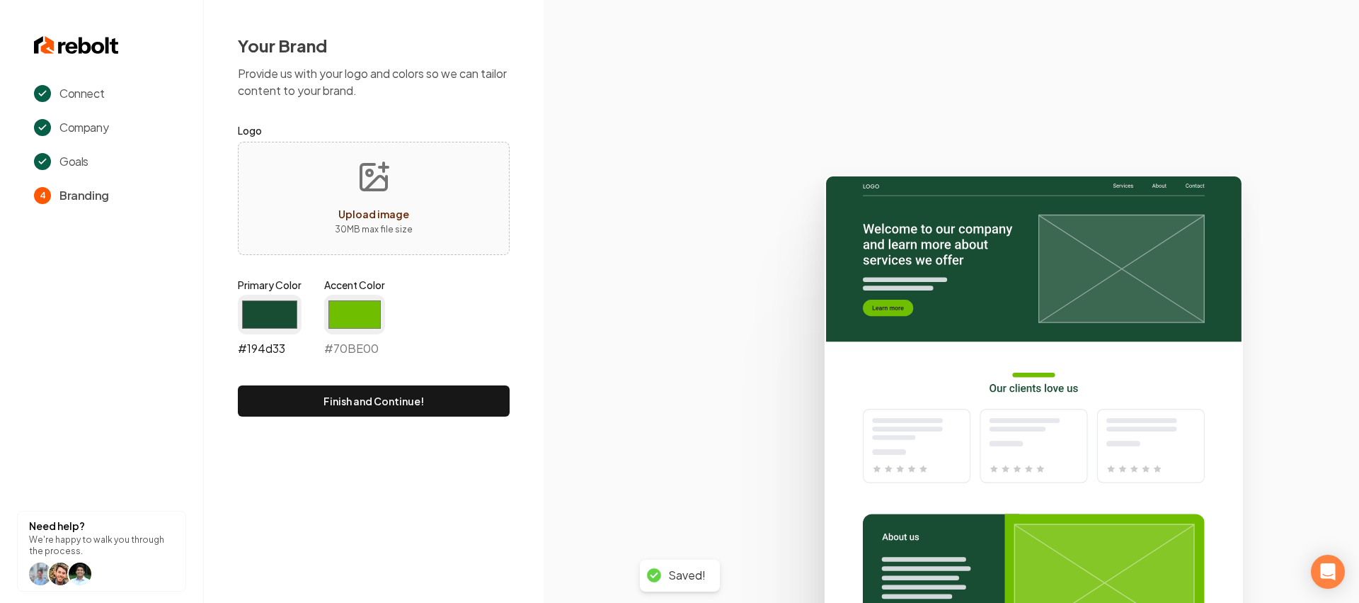
click at [266, 307] on input "#194d33" at bounding box center [270, 315] width 64 height 40
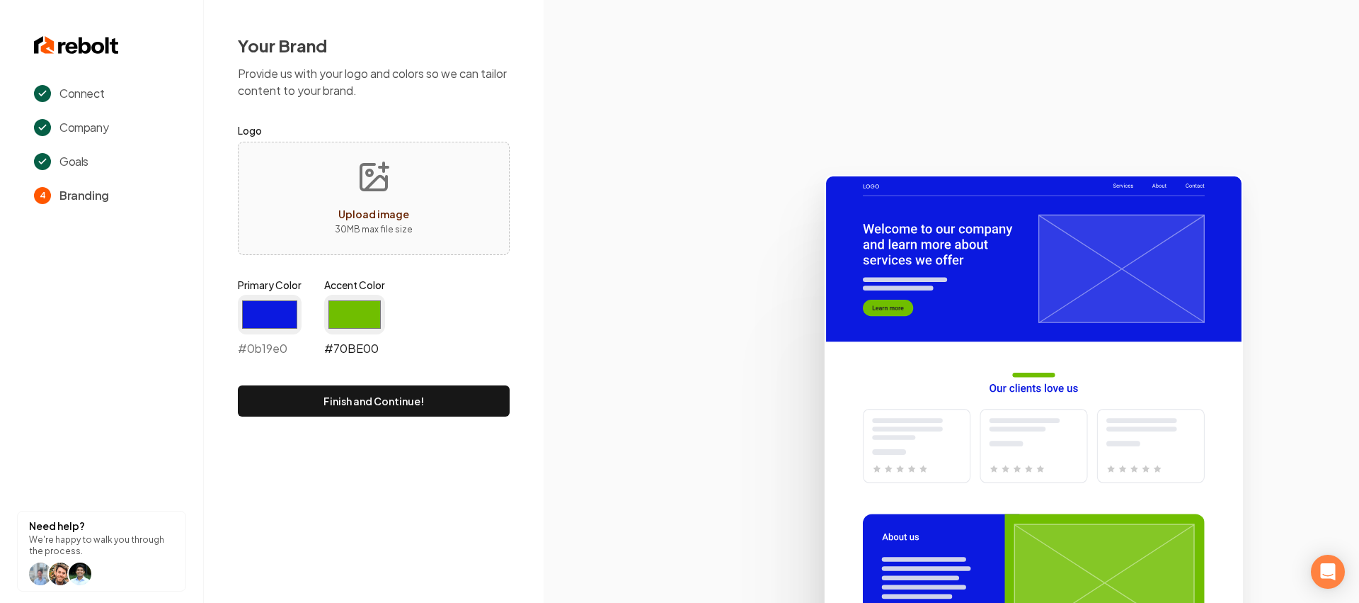
type input "#0b19e0"
click at [357, 302] on input "#70be00" at bounding box center [354, 315] width 61 height 40
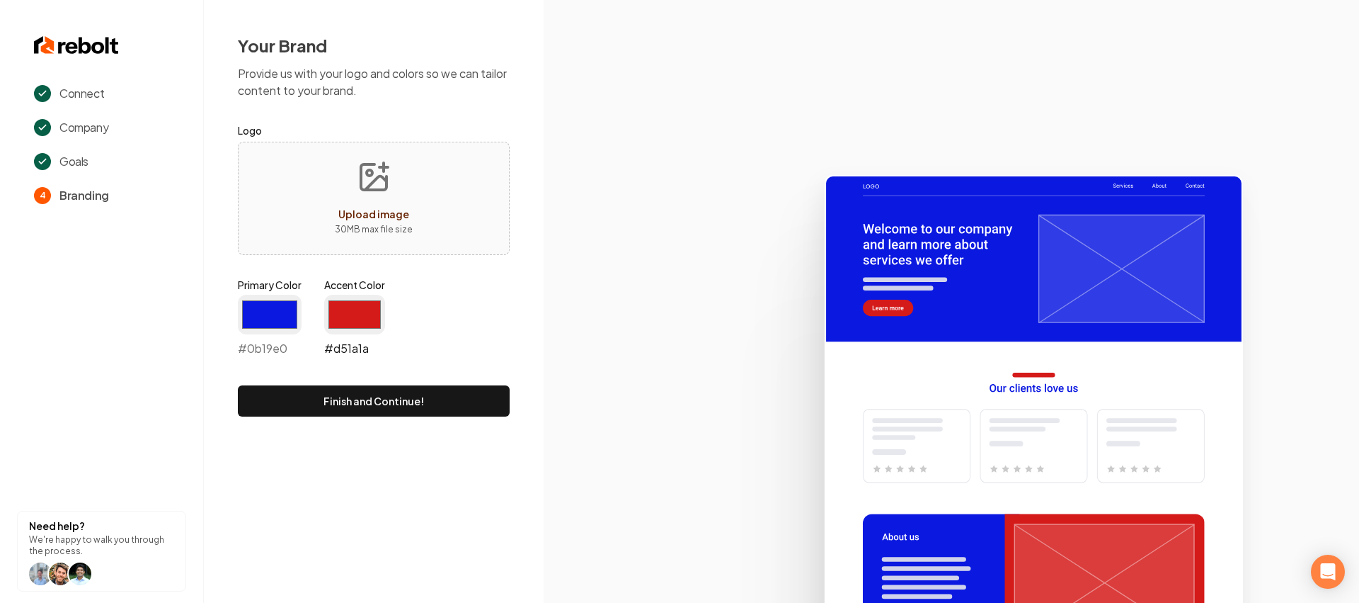
type input "#d51a1a"
click at [454, 389] on button "Finish and Continue!" at bounding box center [374, 400] width 272 height 31
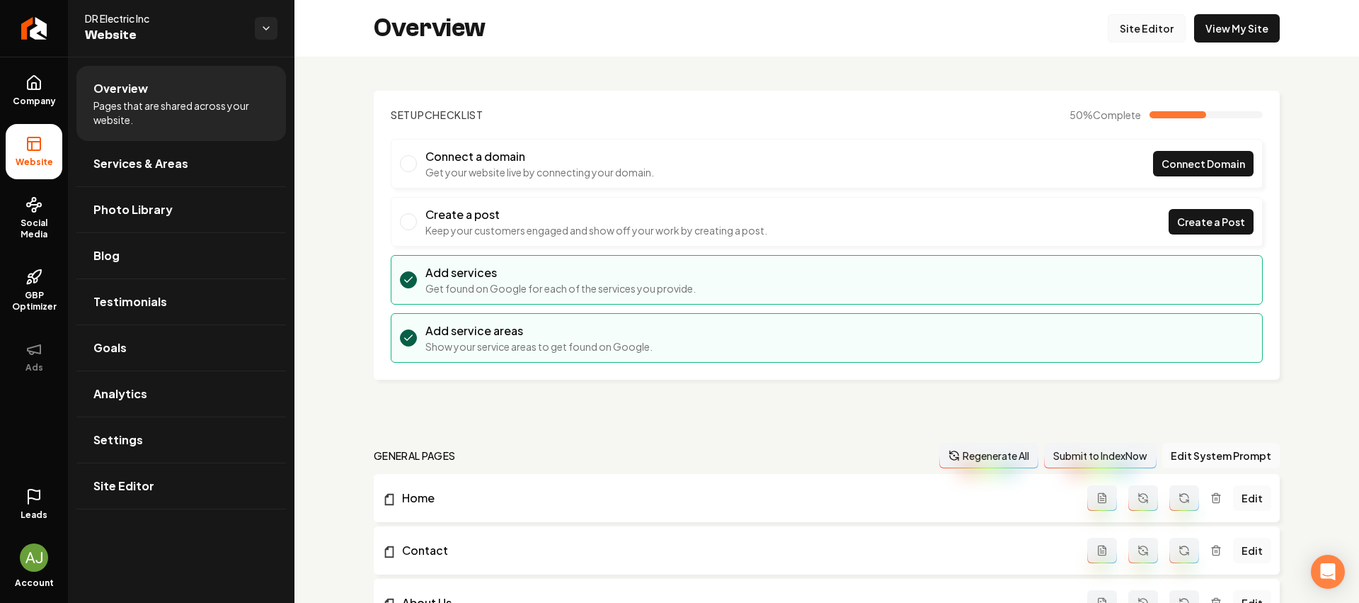
click at [1151, 37] on link "Site Editor" at bounding box center [1147, 28] width 78 height 28
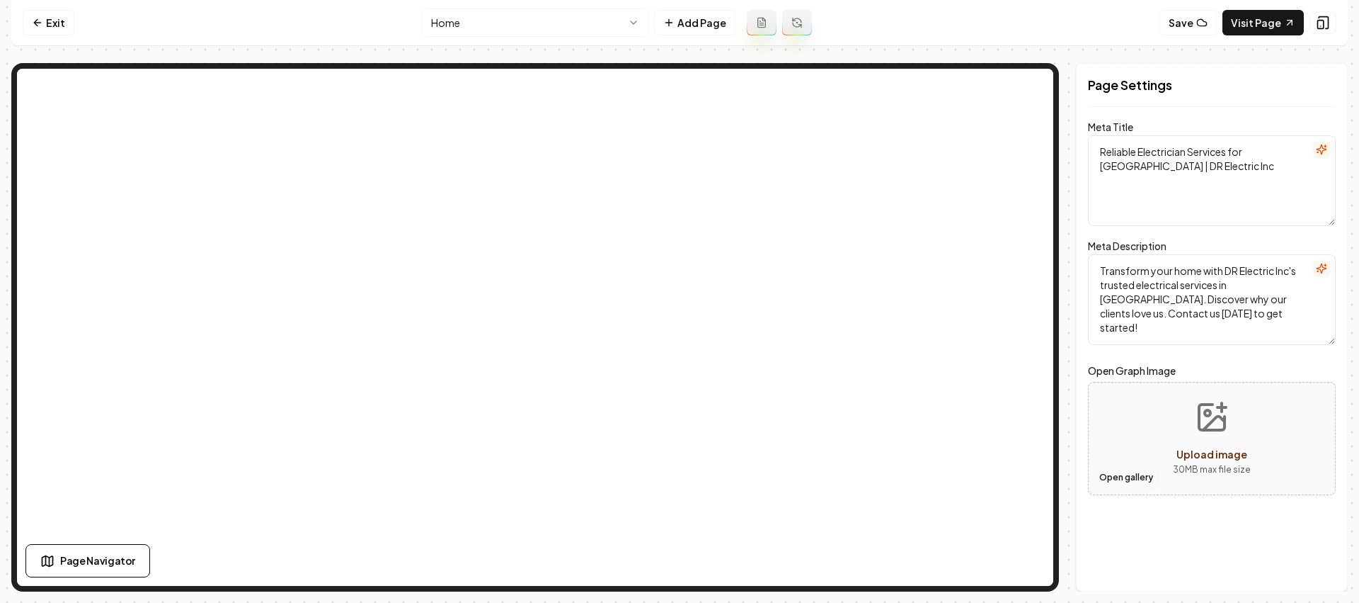
click at [1112, 484] on button "Open gallery" at bounding box center [1127, 477] width 64 height 23
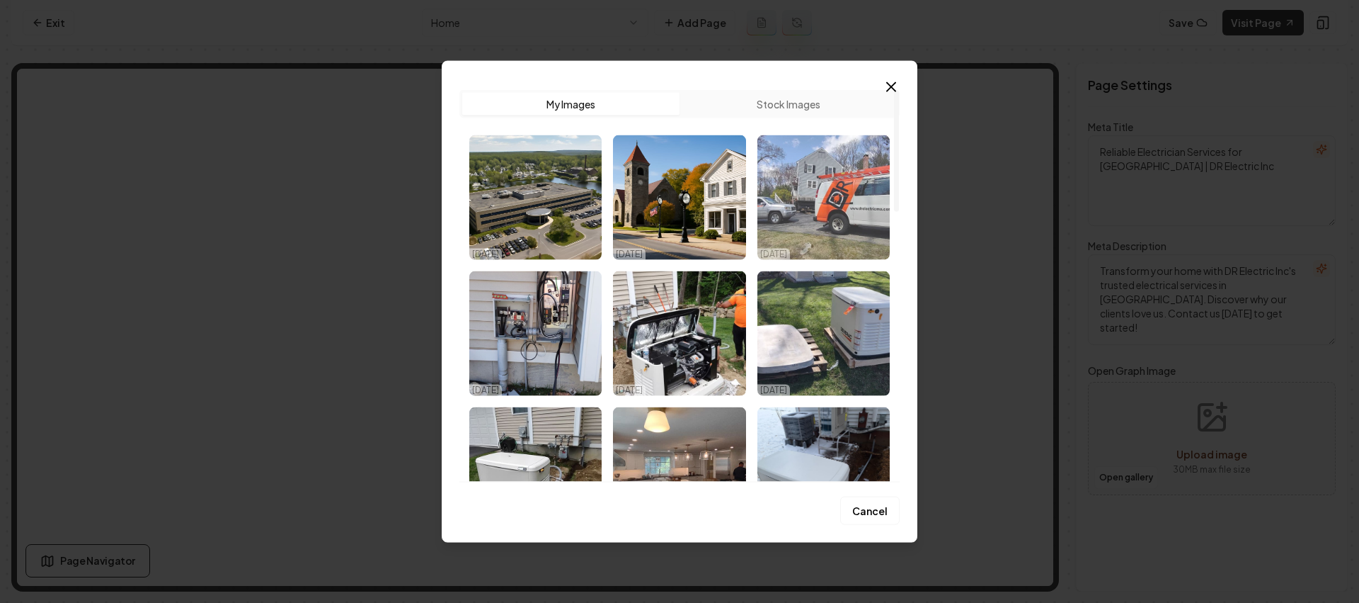
click at [845, 192] on img "Select image image_68ee9cf65c7cd75eb843a59f.jpeg" at bounding box center [824, 197] width 132 height 125
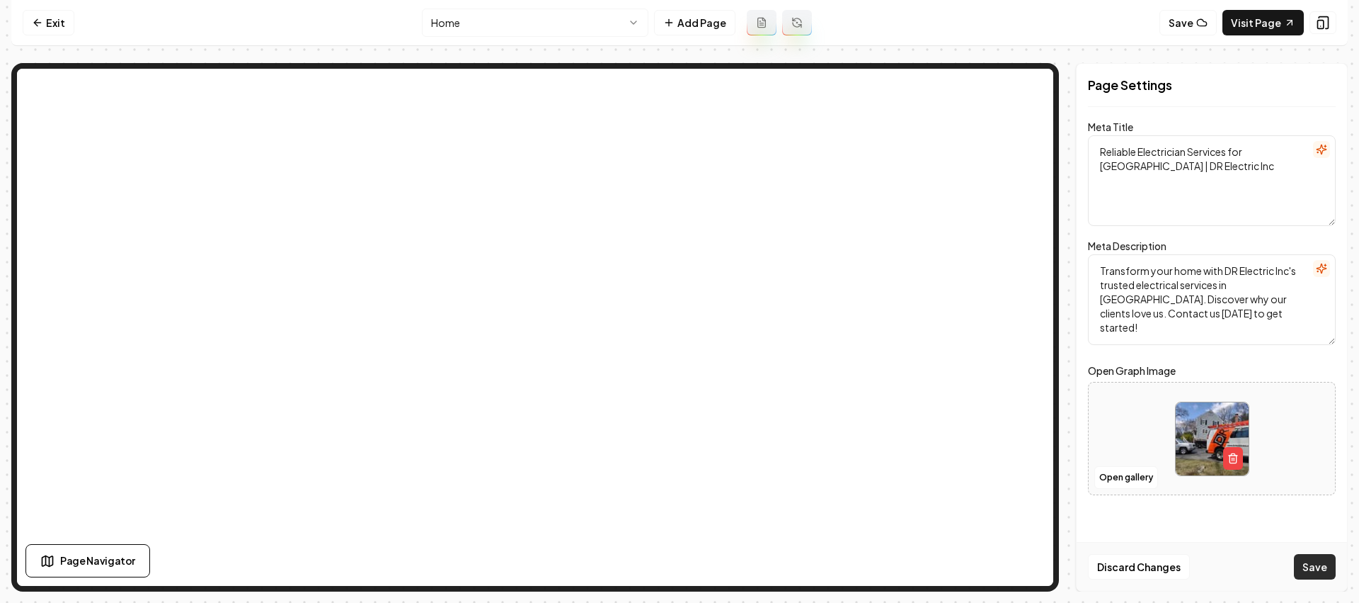
click at [1310, 569] on button "Save" at bounding box center [1315, 566] width 42 height 25
click at [1273, 23] on link "Visit Page" at bounding box center [1263, 22] width 81 height 25
click at [60, 13] on link "Exit" at bounding box center [49, 22] width 52 height 25
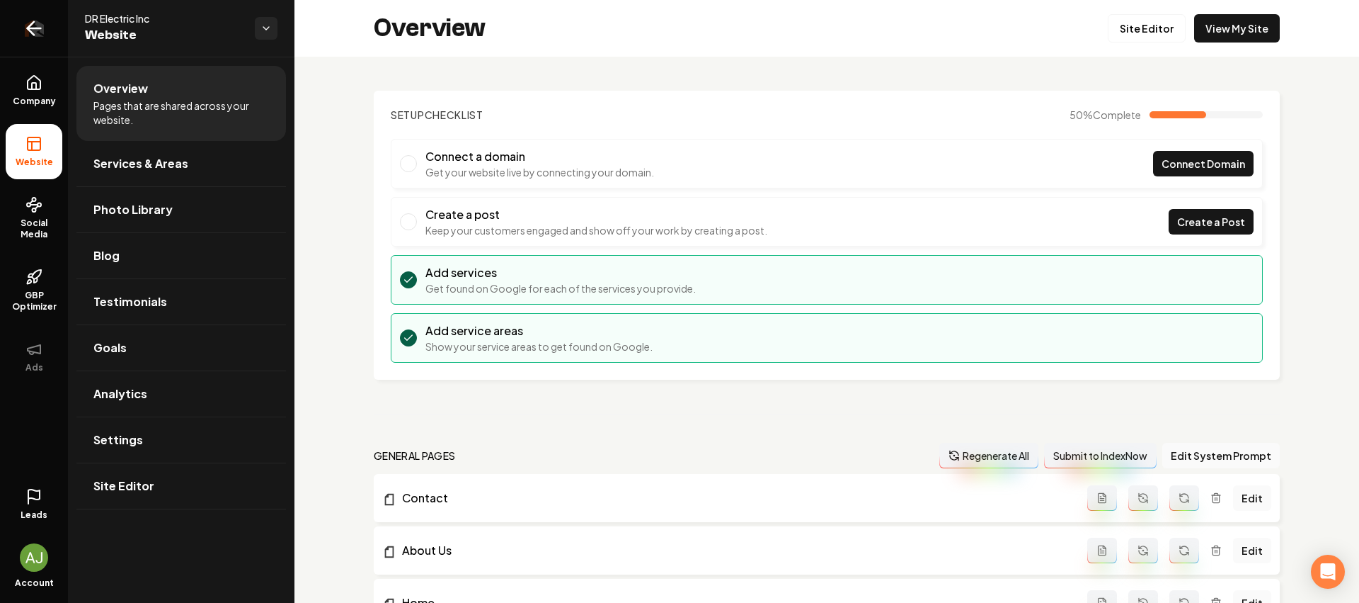
click at [45, 21] on link "Return to dashboard" at bounding box center [34, 28] width 68 height 57
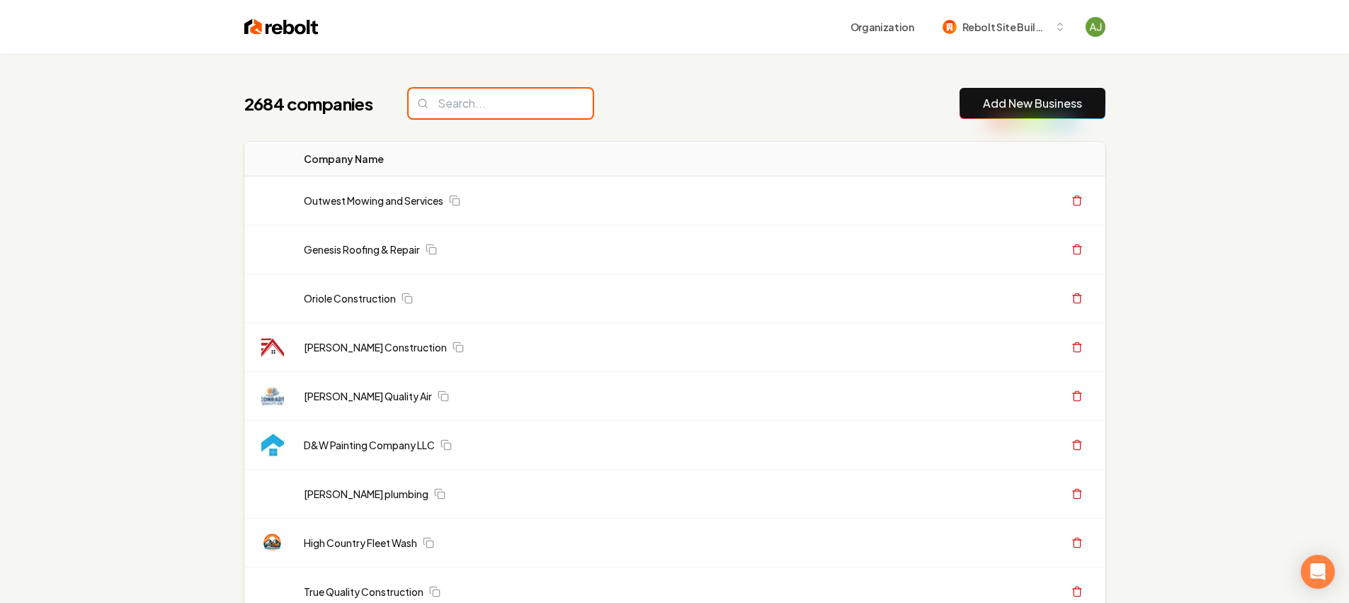
click at [467, 112] on input "search" at bounding box center [501, 104] width 184 height 30
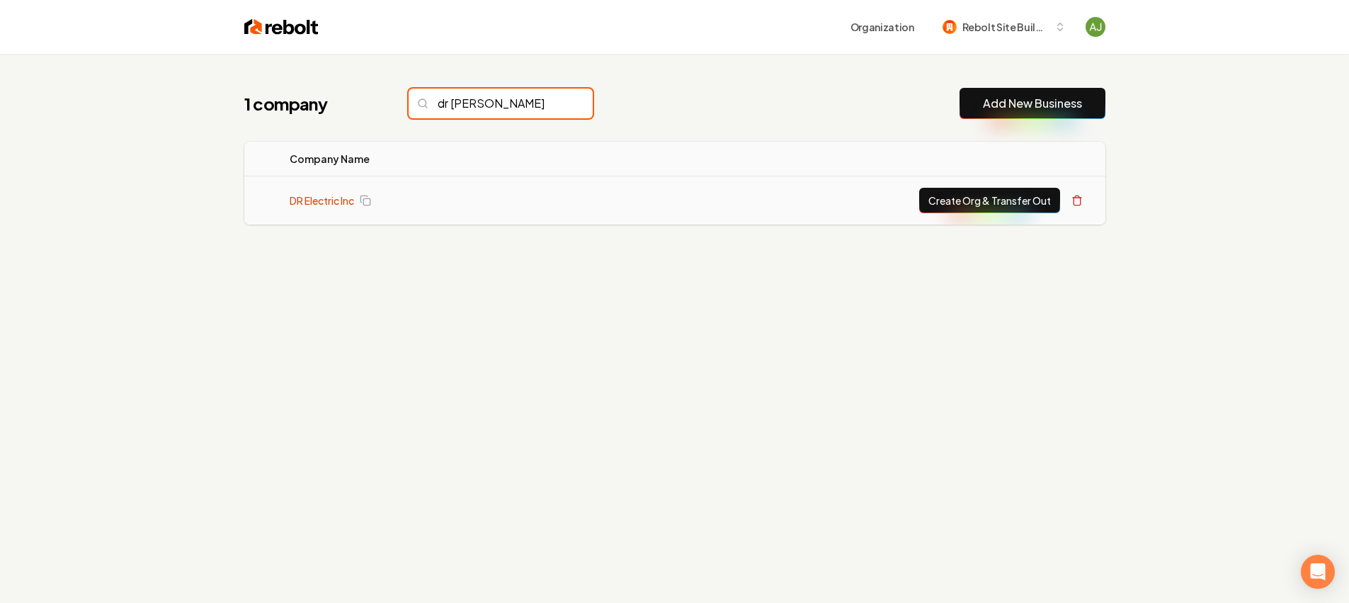
type input "dr [PERSON_NAME]"
click at [334, 200] on link "DR Electric Inc" at bounding box center [322, 200] width 64 height 14
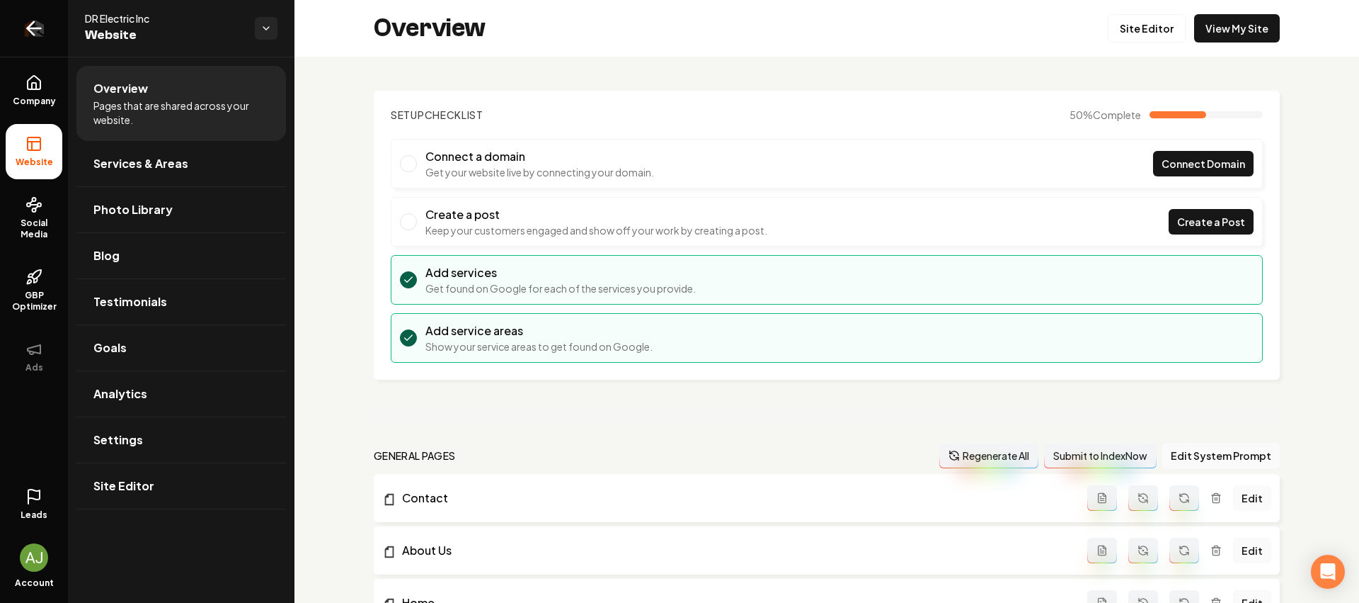
click at [33, 29] on icon "Return to dashboard" at bounding box center [34, 28] width 23 height 23
